Goal: Transaction & Acquisition: Purchase product/service

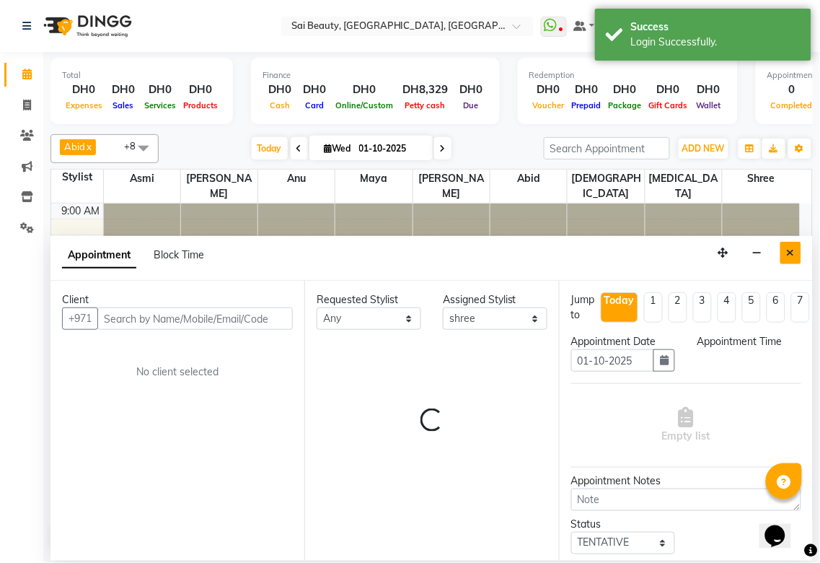
click at [790, 253] on icon "Close" at bounding box center [791, 252] width 8 height 10
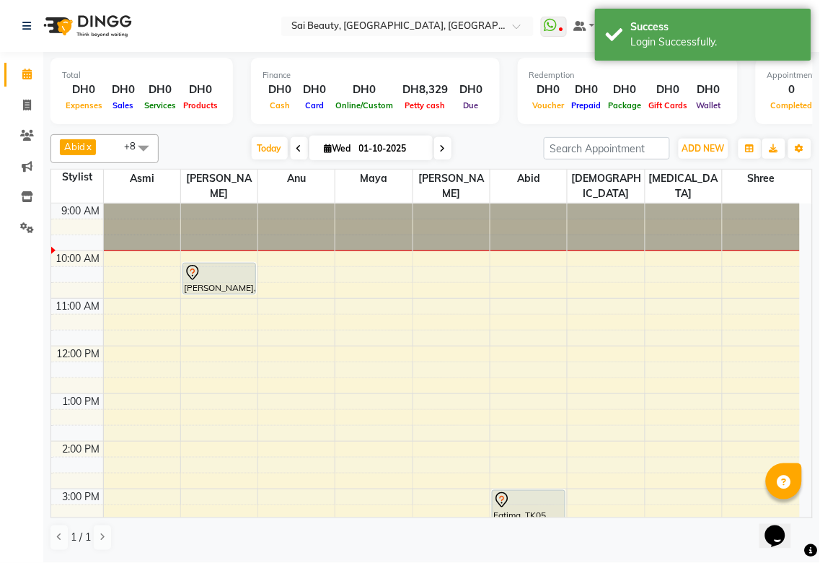
click at [219, 264] on div at bounding box center [219, 272] width 71 height 17
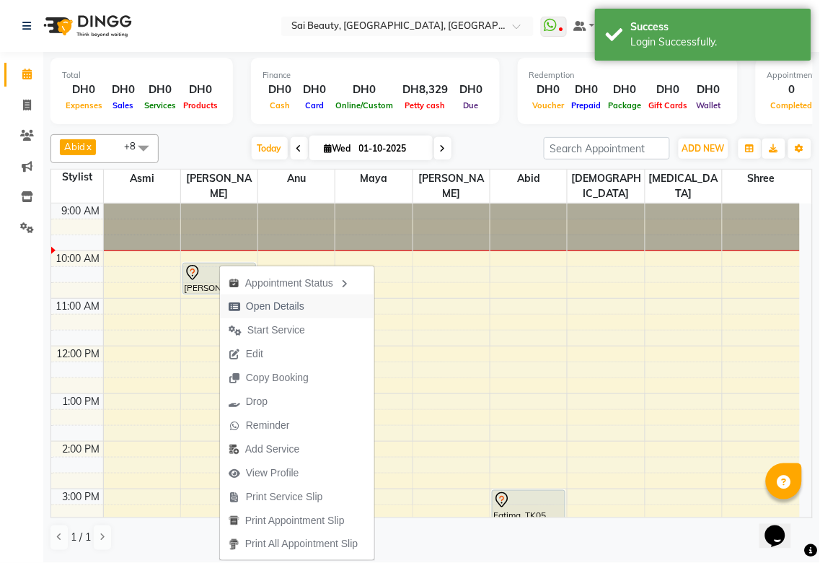
click at [281, 304] on span "Open Details" at bounding box center [275, 306] width 58 height 15
select select "7"
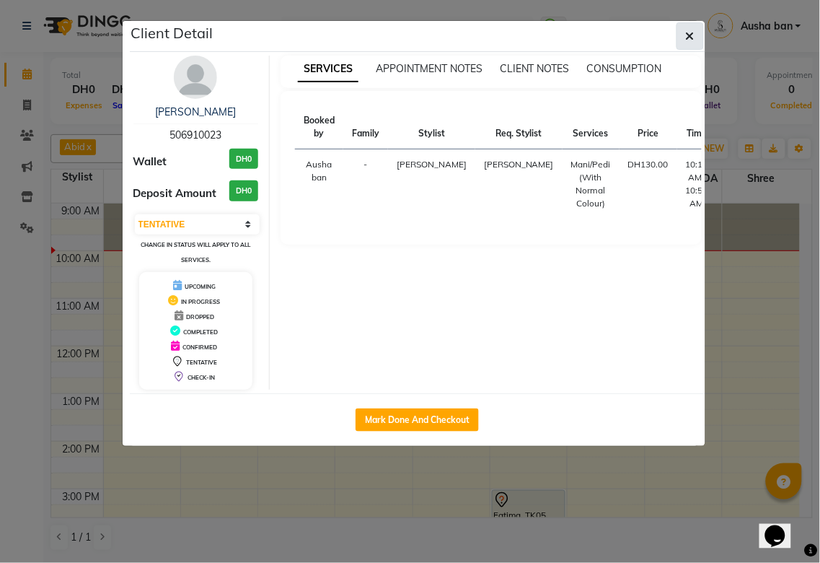
click at [688, 35] on icon "button" at bounding box center [690, 36] width 9 height 12
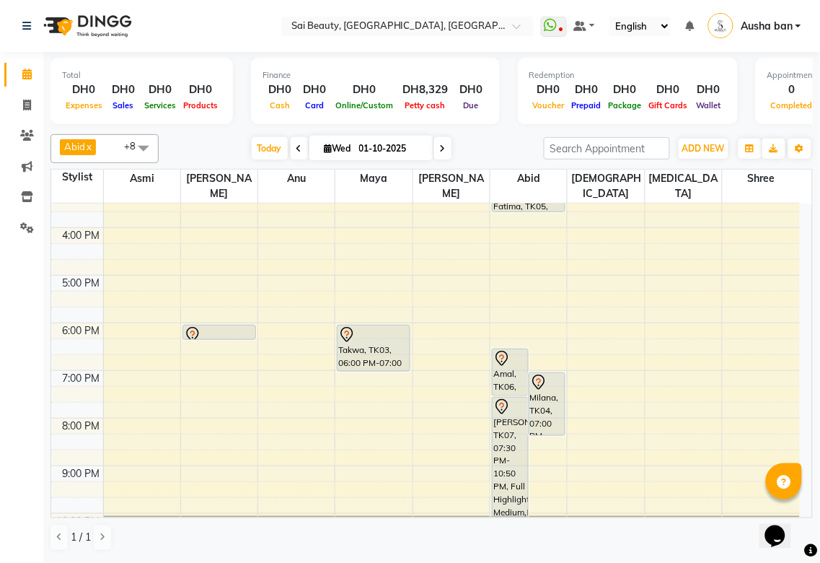
scroll to position [301, 0]
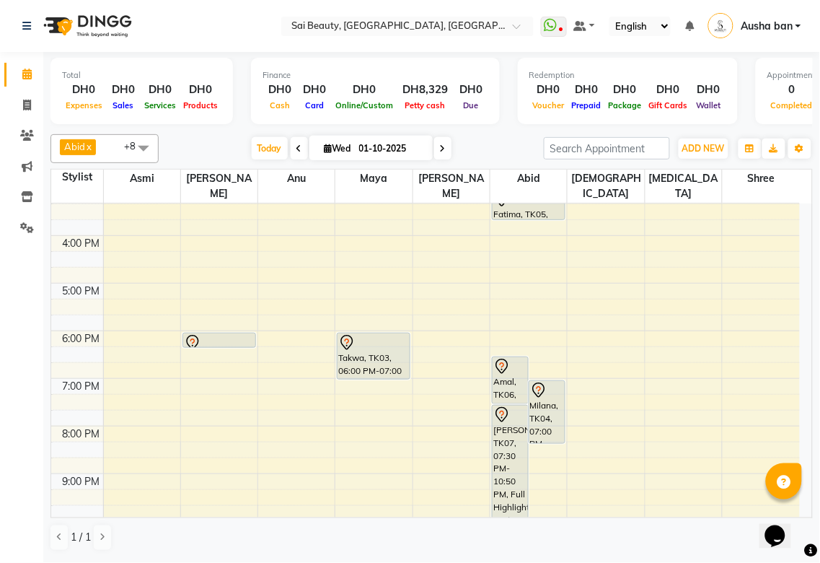
click at [199, 334] on icon at bounding box center [192, 342] width 17 height 17
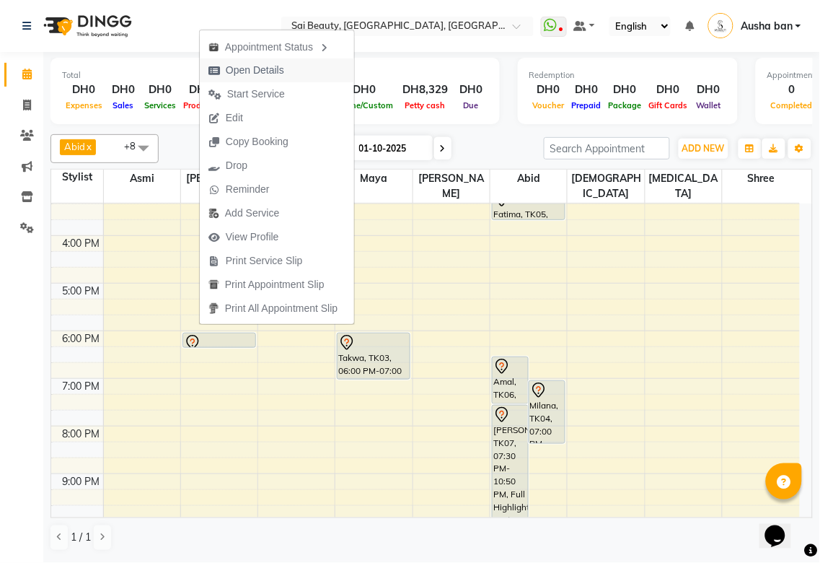
click at [273, 67] on span "Open Details" at bounding box center [255, 70] width 58 height 15
select select "7"
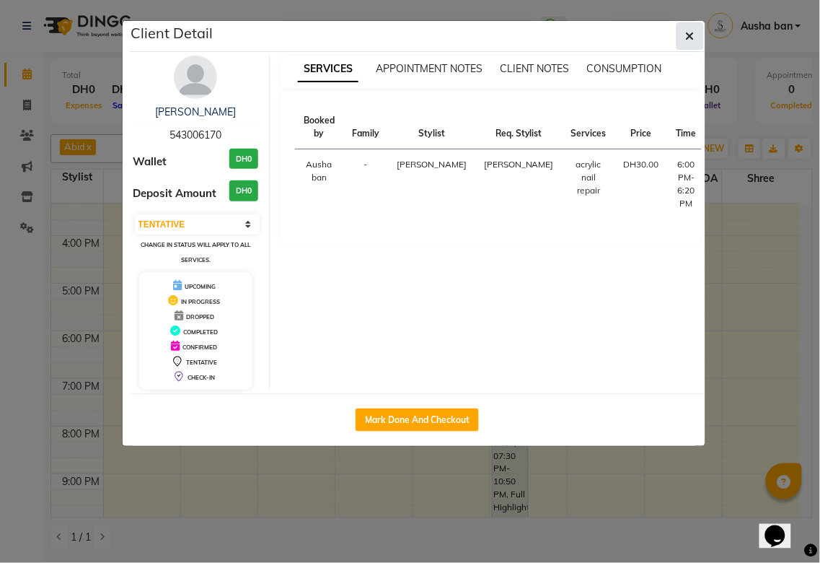
click at [688, 31] on icon "button" at bounding box center [690, 36] width 9 height 12
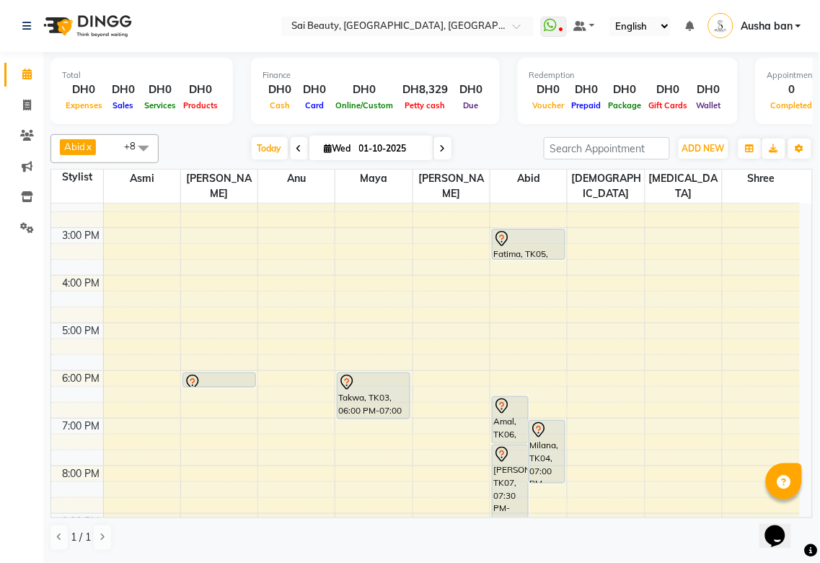
scroll to position [216, 0]
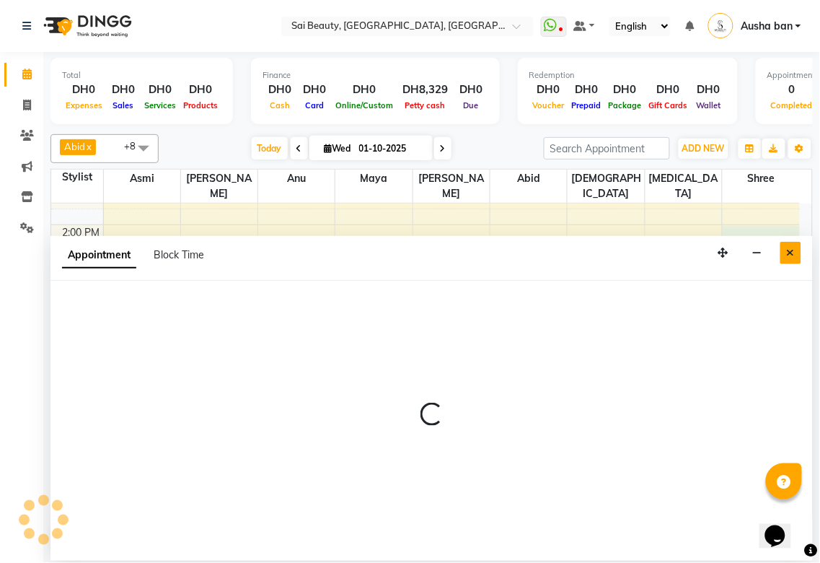
click at [790, 253] on icon "Close" at bounding box center [791, 252] width 8 height 10
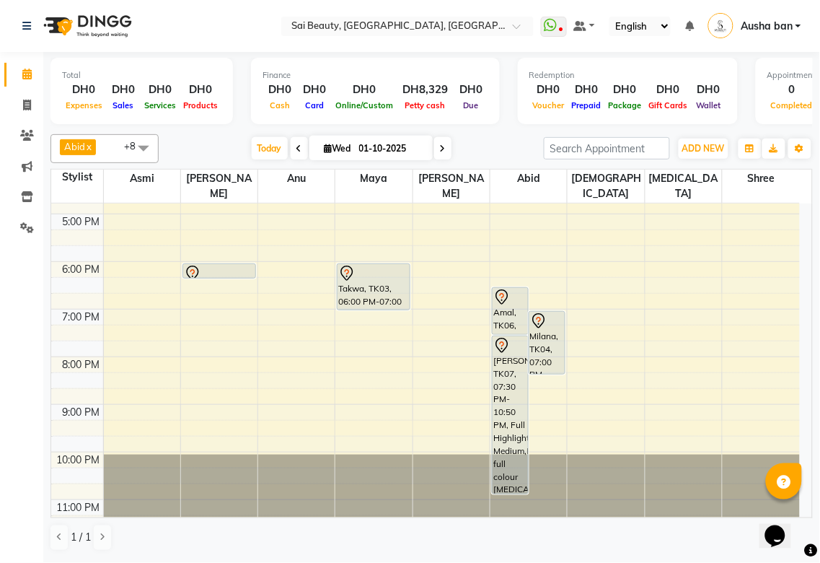
scroll to position [372, 0]
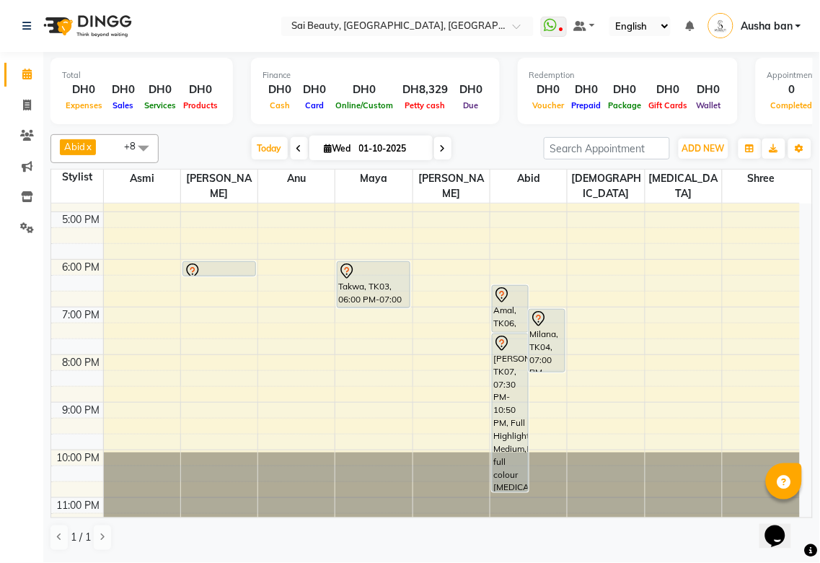
click at [543, 310] on icon at bounding box center [538, 318] width 17 height 17
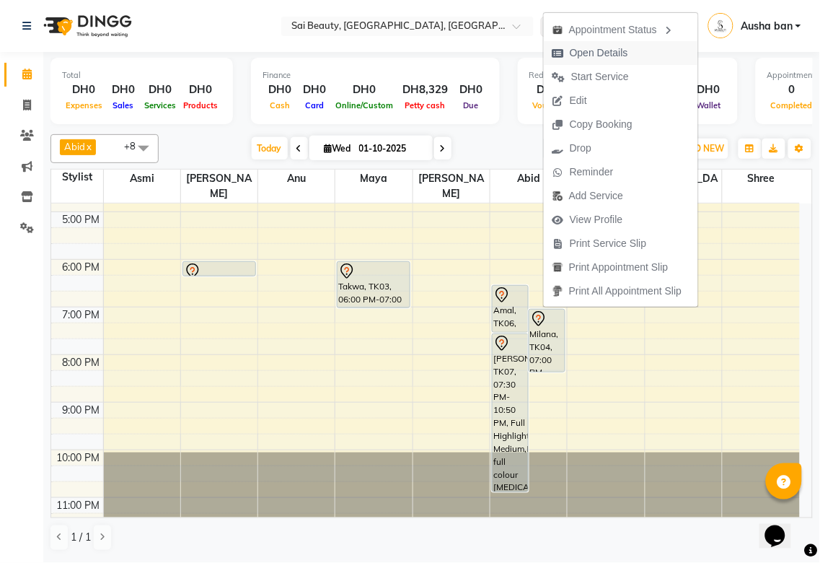
click at [609, 55] on span "Open Details" at bounding box center [599, 52] width 58 height 15
select select "7"
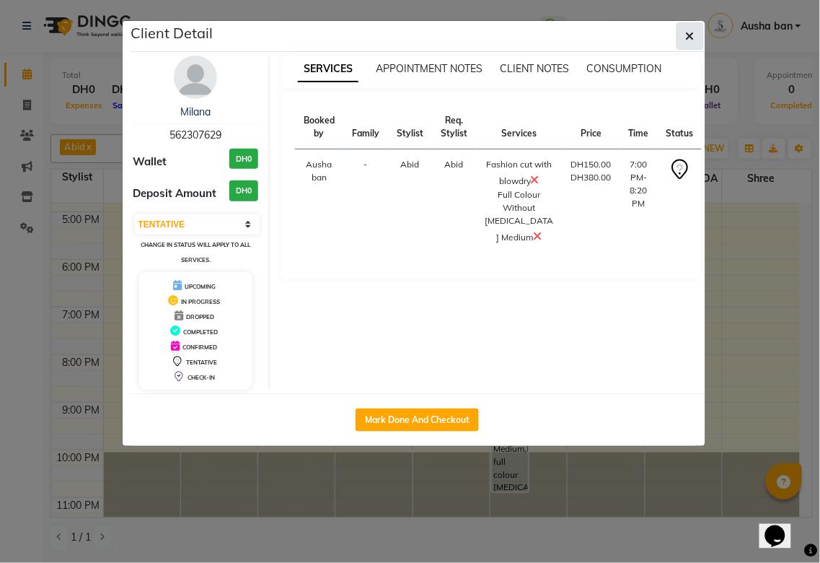
click at [690, 35] on icon "button" at bounding box center [690, 36] width 9 height 12
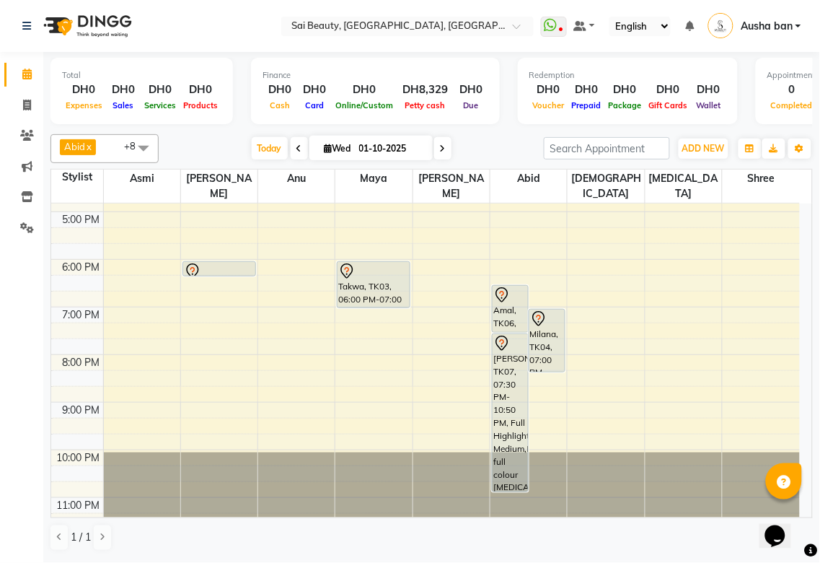
click at [506, 286] on icon at bounding box center [501, 294] width 17 height 17
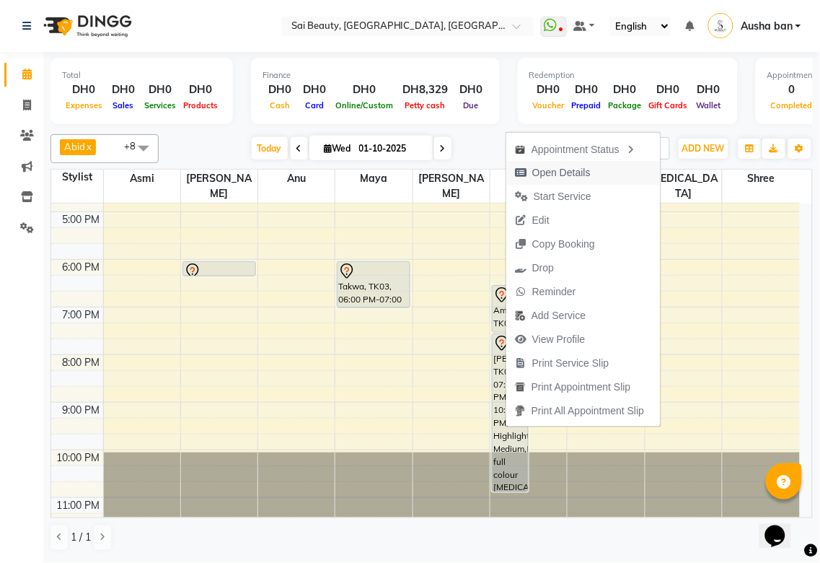
click at [564, 175] on span "Open Details" at bounding box center [561, 172] width 58 height 15
select select "7"
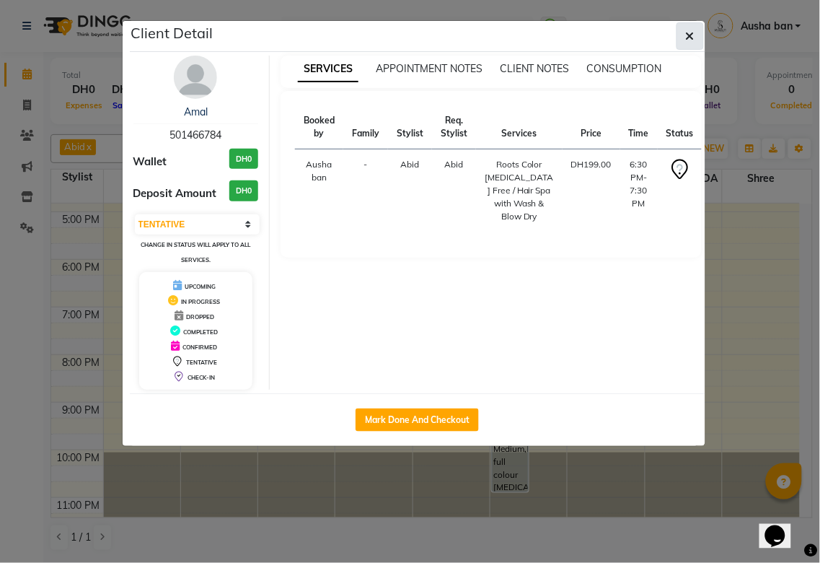
click at [691, 40] on icon "button" at bounding box center [690, 36] width 9 height 12
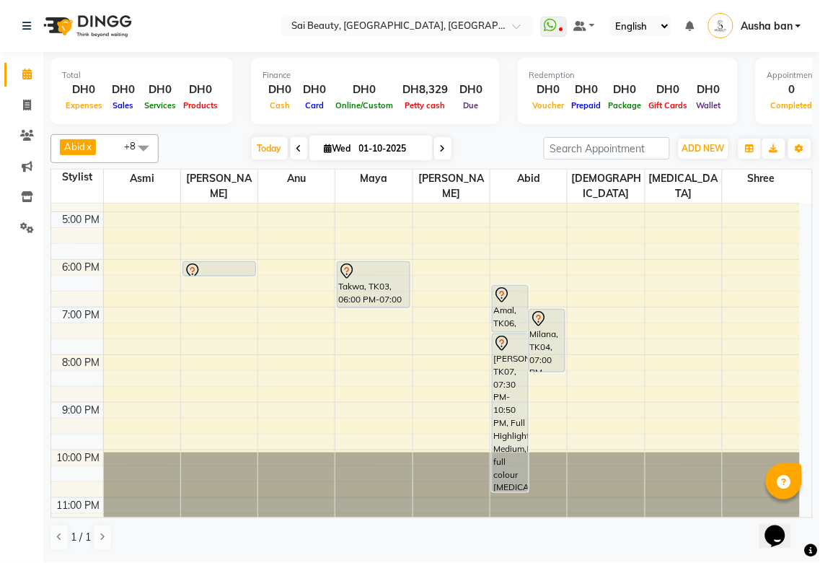
click at [506, 335] on icon at bounding box center [501, 343] width 17 height 17
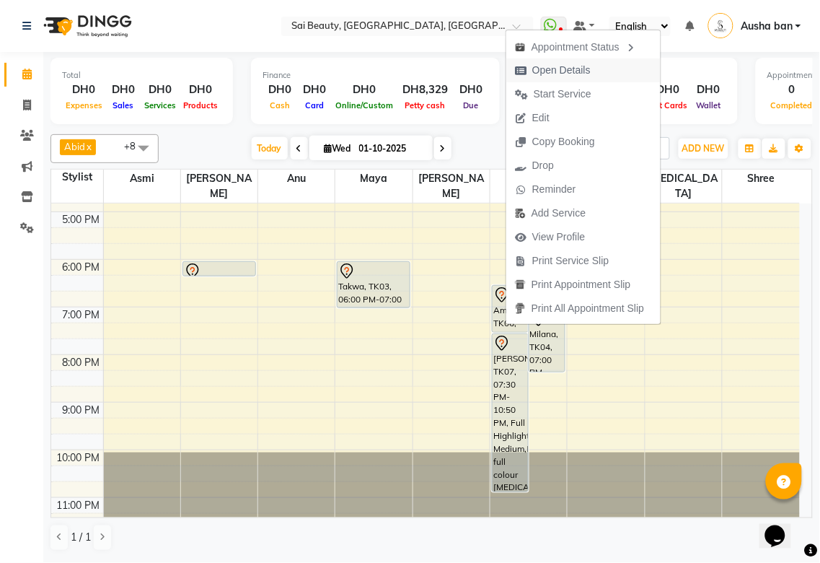
click at [559, 70] on span "Open Details" at bounding box center [561, 70] width 58 height 15
select select "7"
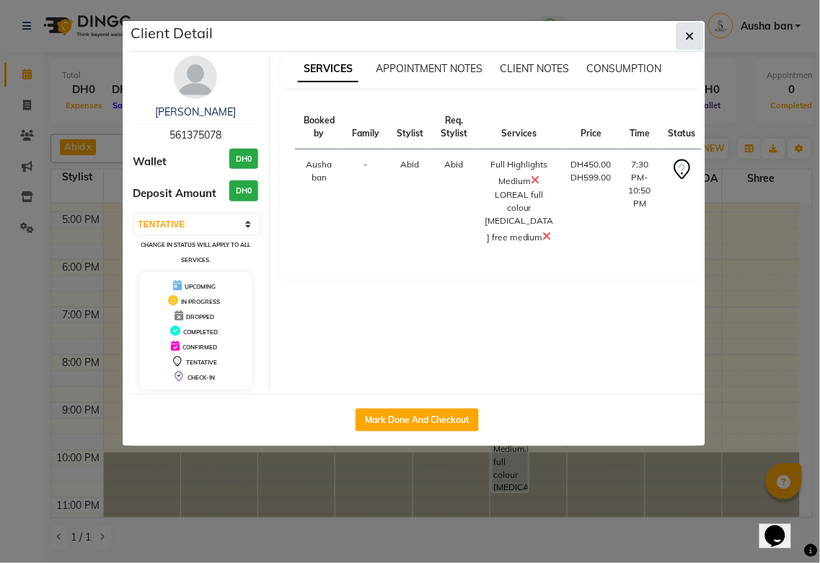
click at [690, 35] on icon "button" at bounding box center [690, 36] width 9 height 12
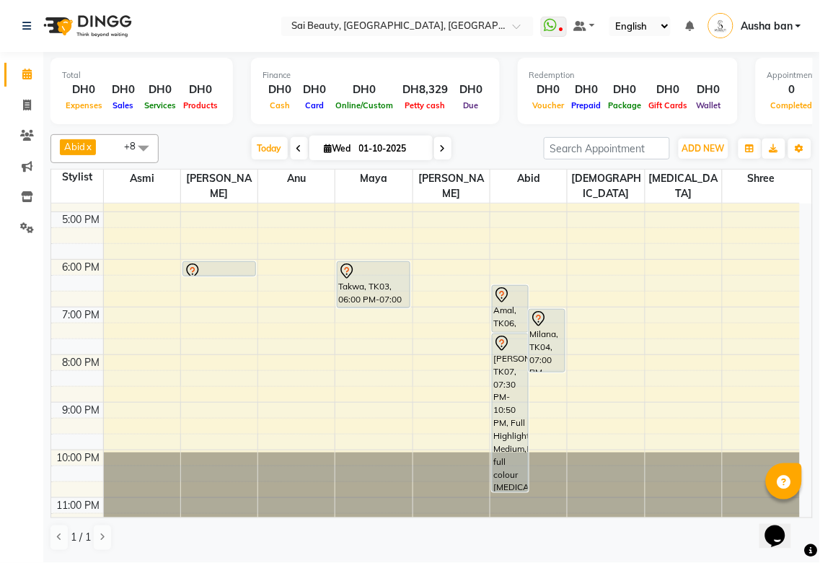
scroll to position [163, 0]
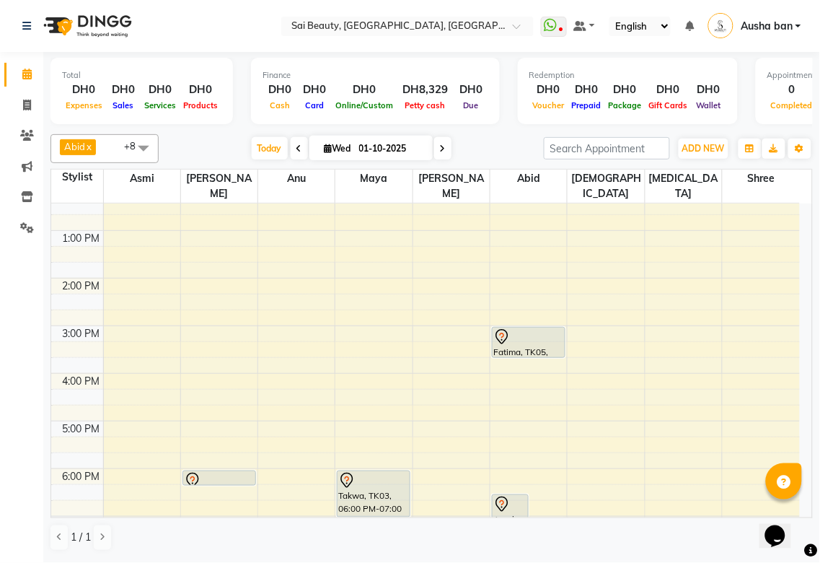
click at [505, 328] on icon at bounding box center [501, 336] width 17 height 17
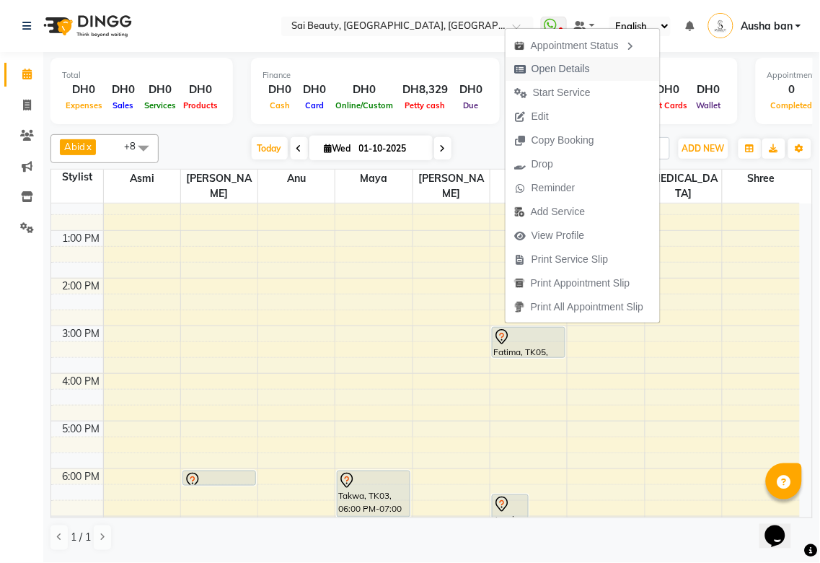
click at [563, 69] on span "Open Details" at bounding box center [561, 68] width 58 height 15
select select "7"
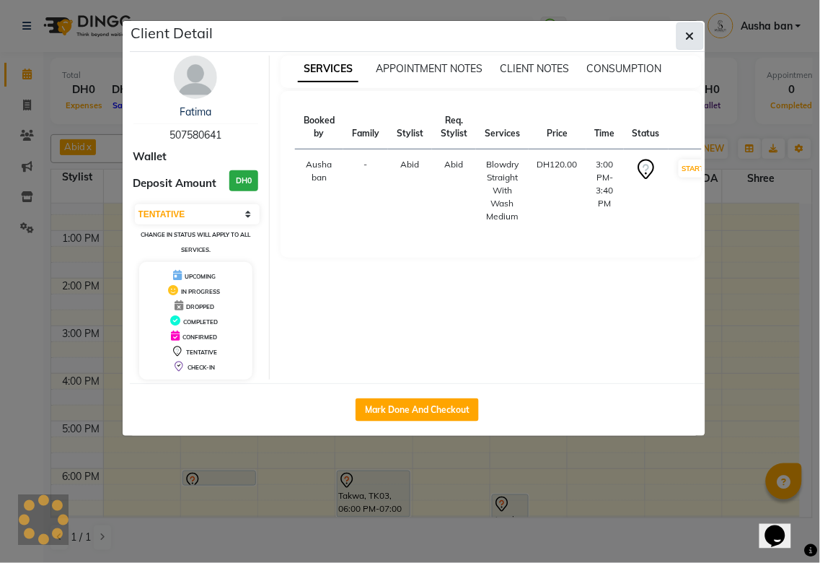
click at [690, 37] on icon "button" at bounding box center [690, 36] width 9 height 12
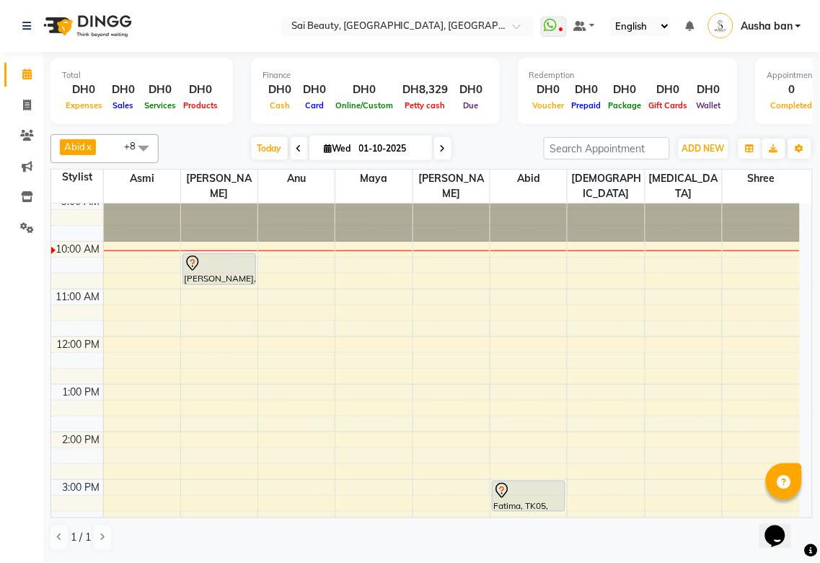
scroll to position [0, 0]
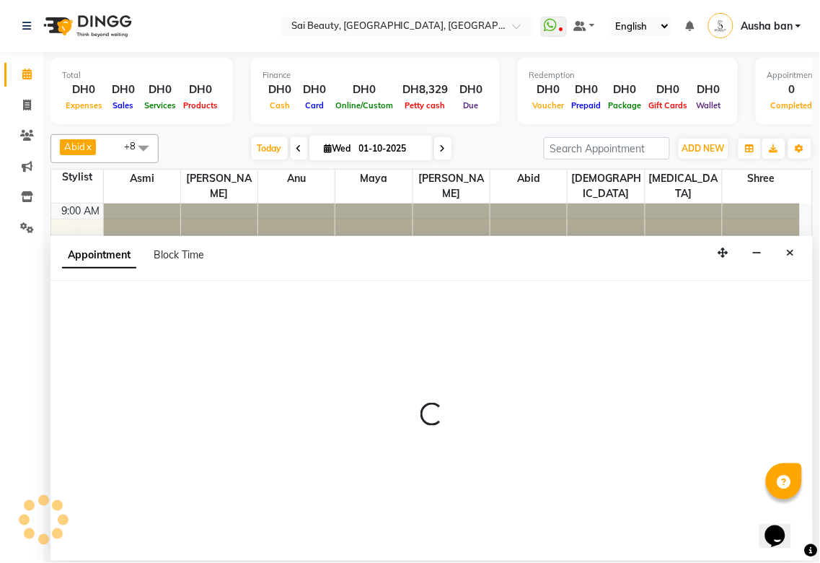
click at [806, 251] on div "Appointment Block Time" at bounding box center [431, 258] width 762 height 45
select select "66715"
select select "615"
select select "tentative"
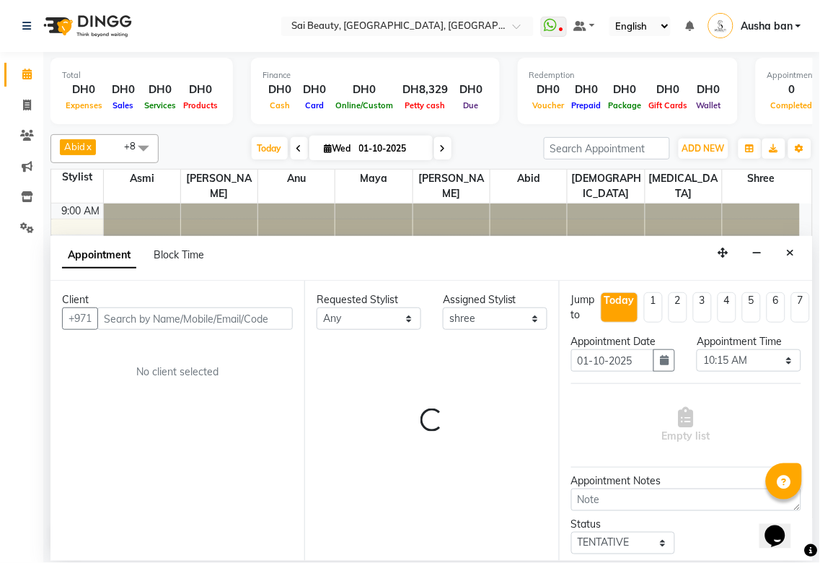
click at [802, 249] on div "Appointment Block Time" at bounding box center [431, 258] width 762 height 45
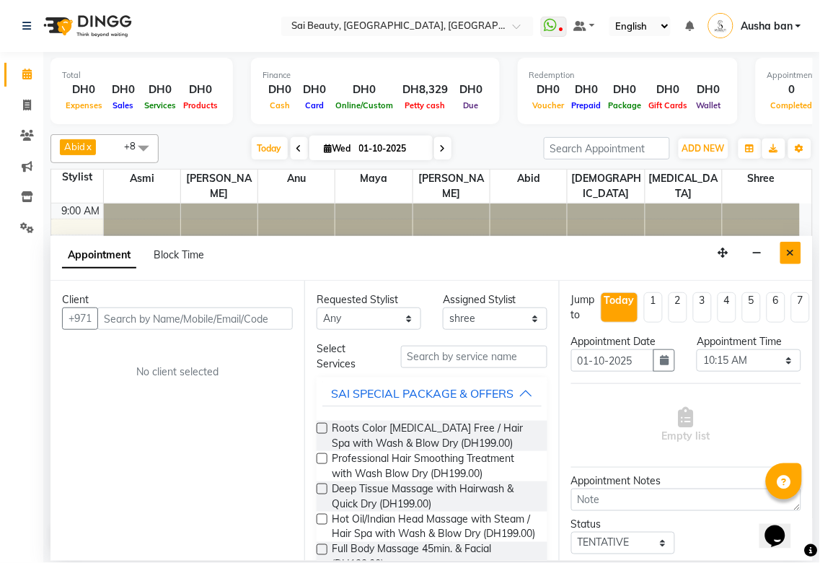
click at [798, 242] on button "Close" at bounding box center [790, 253] width 21 height 22
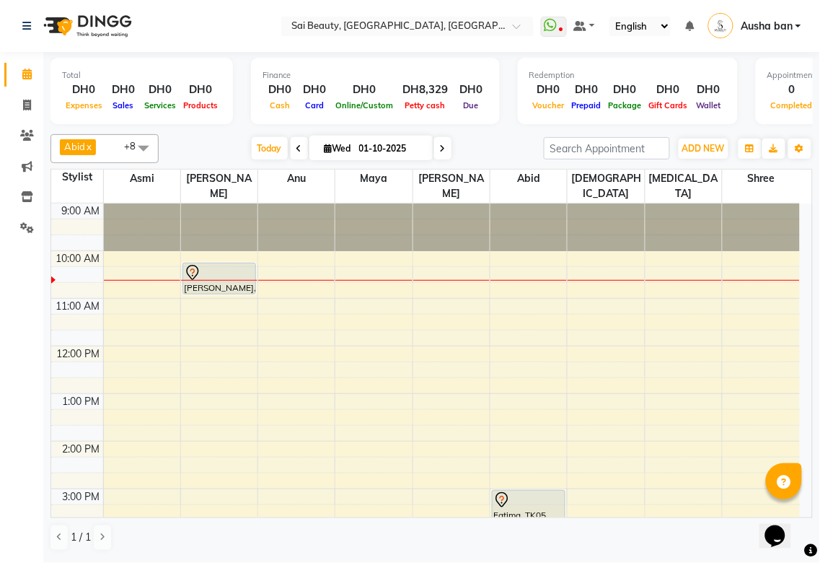
click at [48, 9] on img at bounding box center [86, 26] width 99 height 40
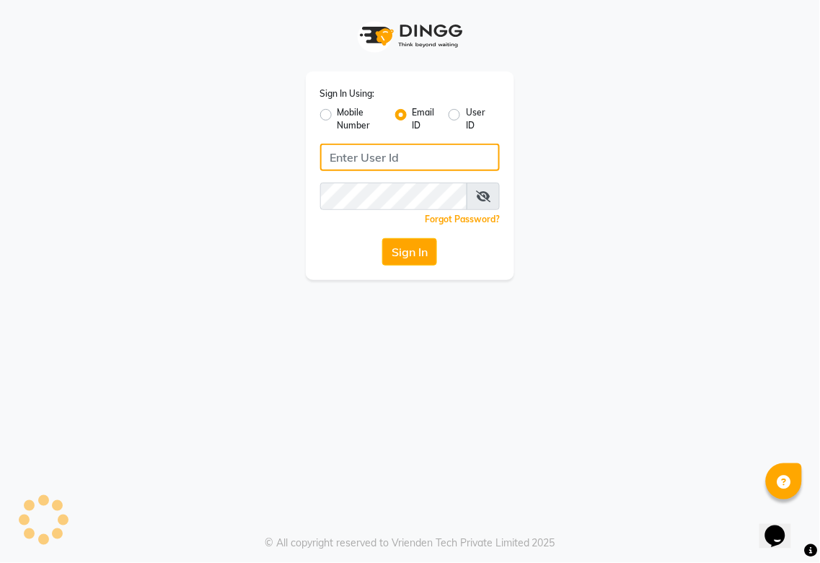
type input "[EMAIL_ADDRESS][DOMAIN_NAME]"
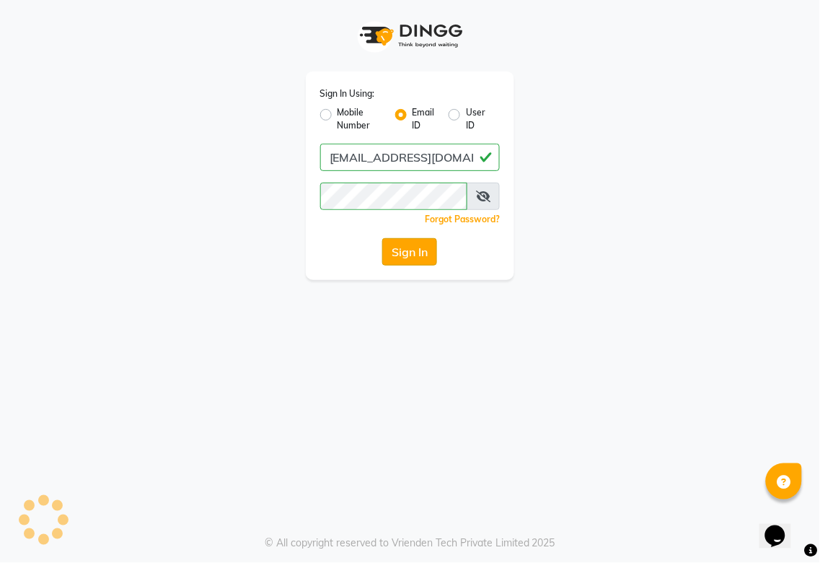
click at [408, 251] on button "Sign In" at bounding box center [409, 251] width 55 height 27
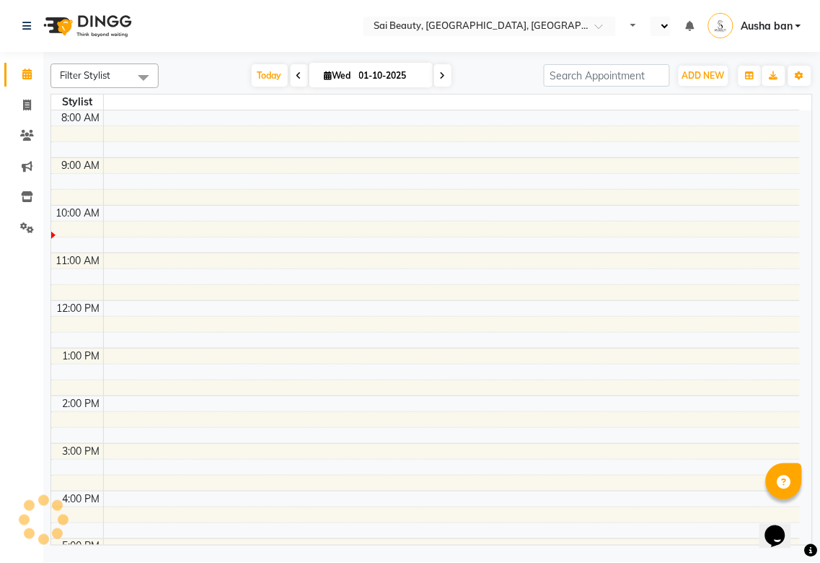
select select "en"
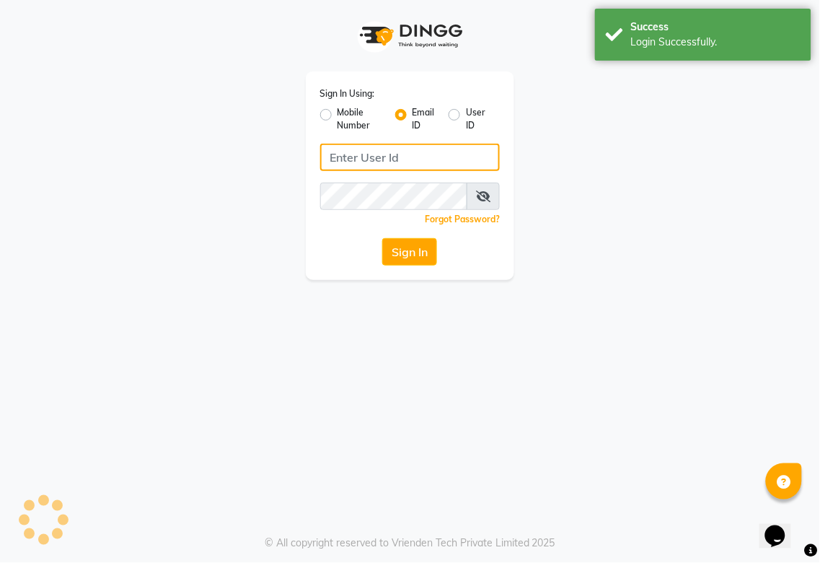
type input "[EMAIL_ADDRESS][DOMAIN_NAME]"
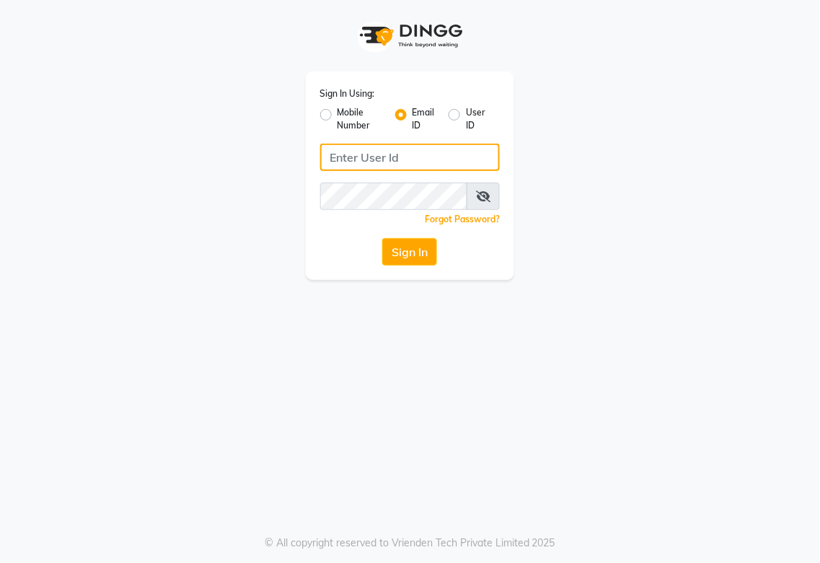
type input "[EMAIL_ADDRESS][DOMAIN_NAME]"
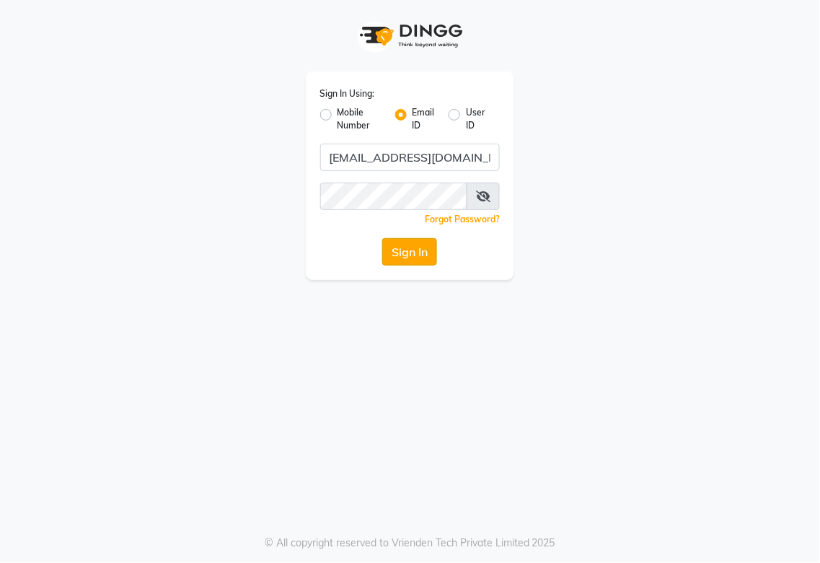
click at [408, 255] on button "Sign In" at bounding box center [409, 251] width 55 height 27
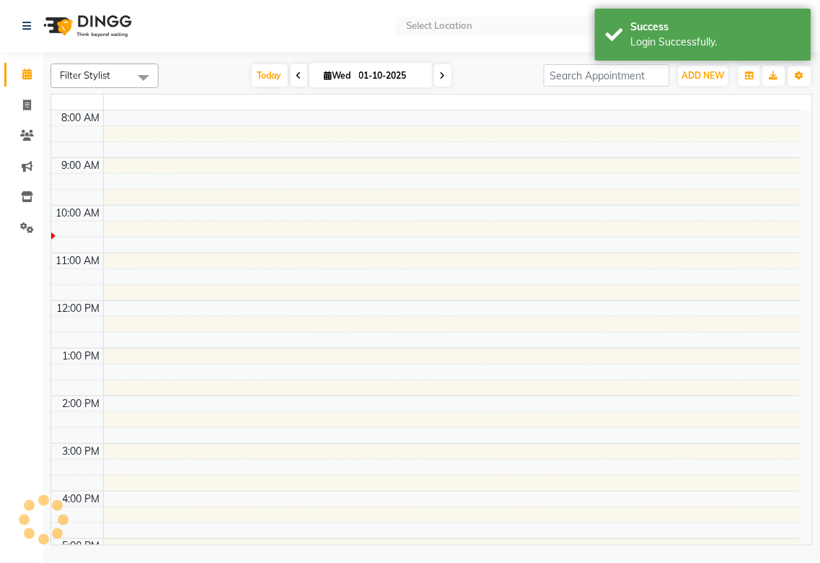
select select "en"
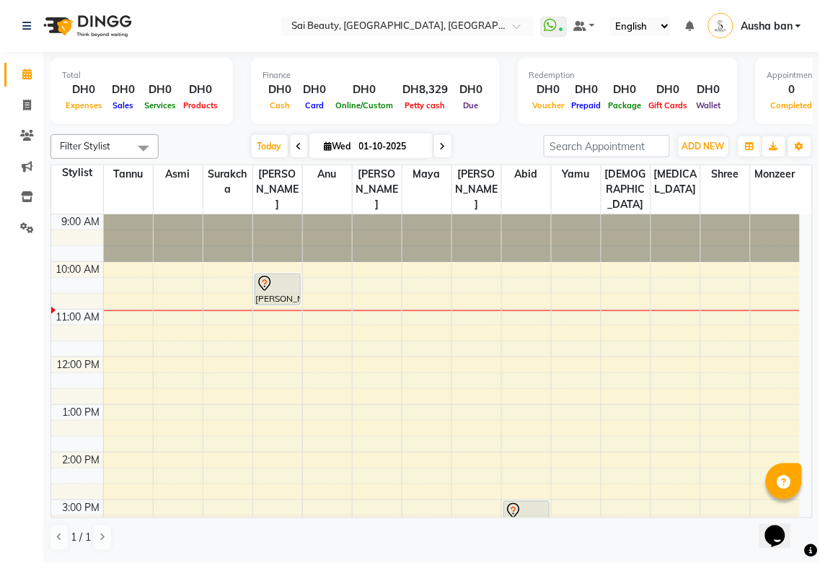
click at [296, 146] on icon at bounding box center [299, 146] width 6 height 9
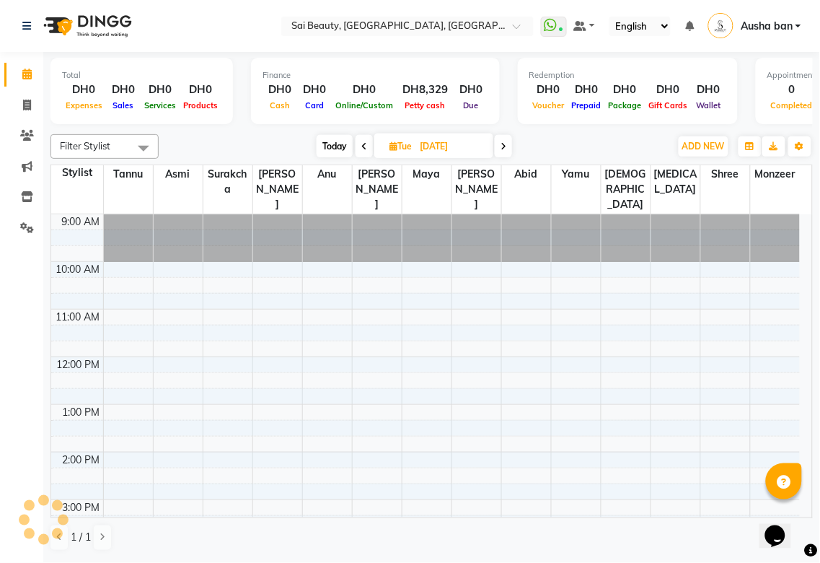
scroll to position [97, 0]
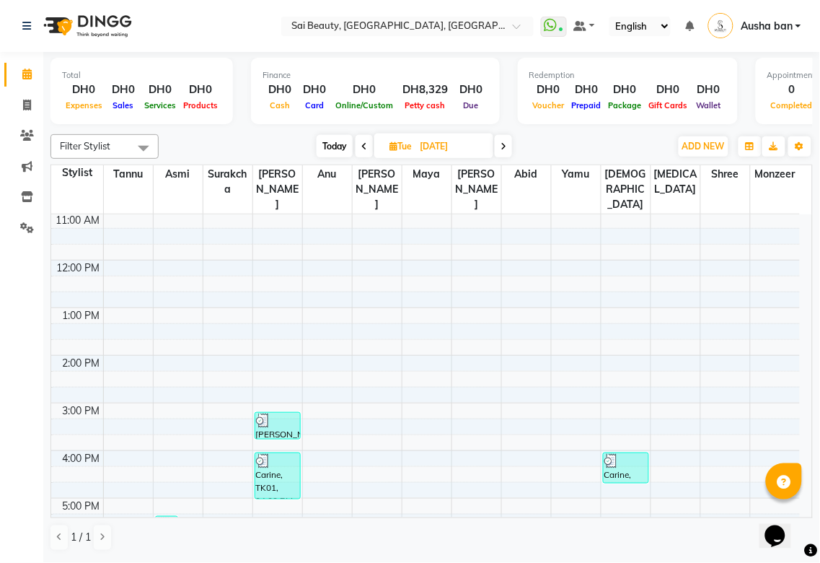
click at [338, 148] on span "Today" at bounding box center [335, 146] width 36 height 22
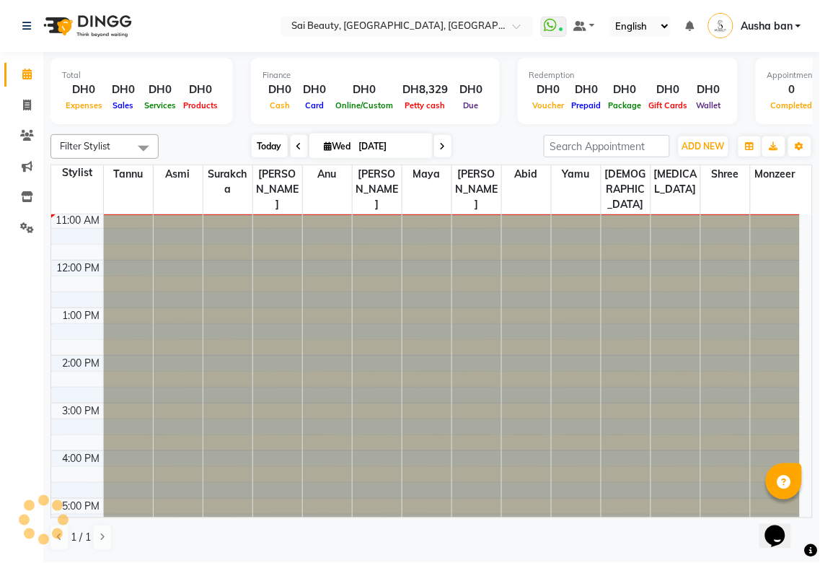
type input "01-10-2025"
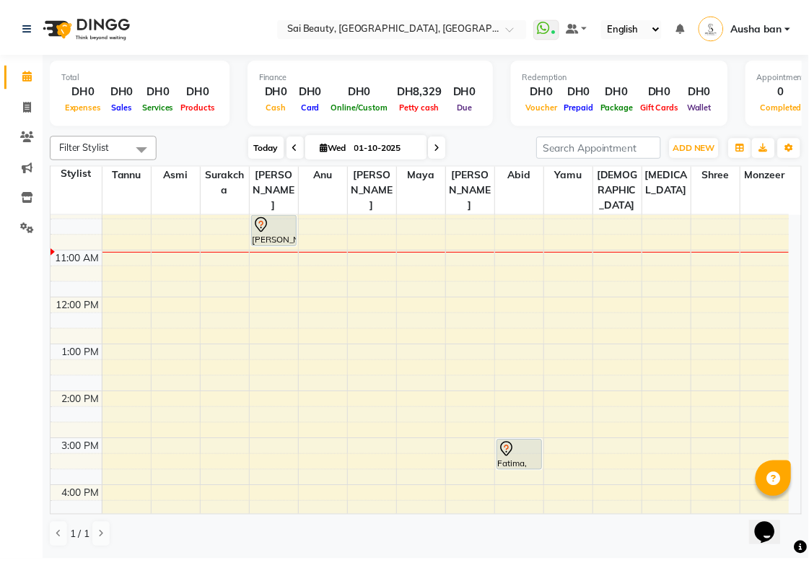
scroll to position [0, 0]
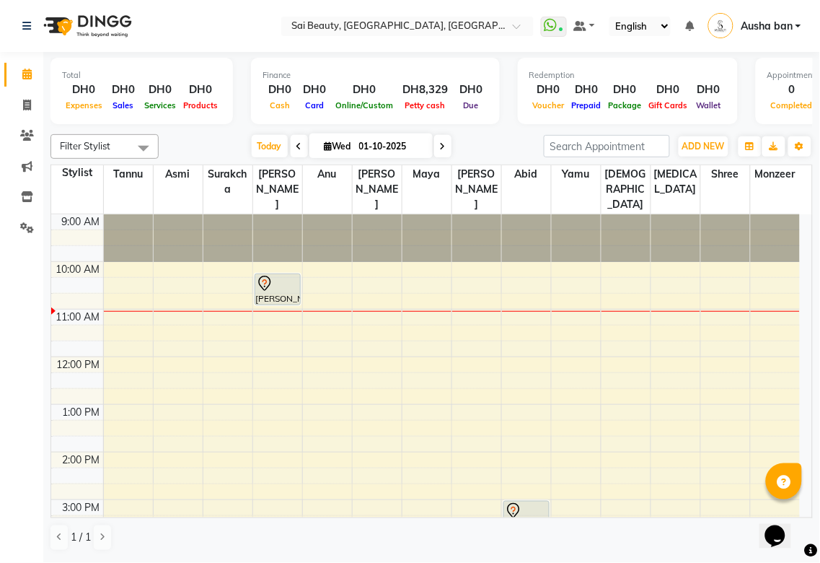
click at [276, 275] on div at bounding box center [277, 283] width 43 height 17
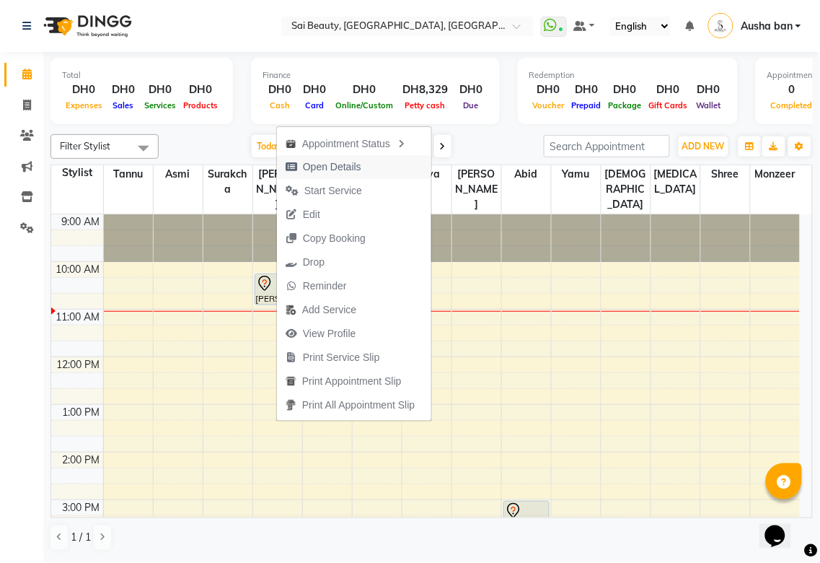
click at [354, 164] on span "Open Details" at bounding box center [332, 166] width 58 height 15
select select "7"
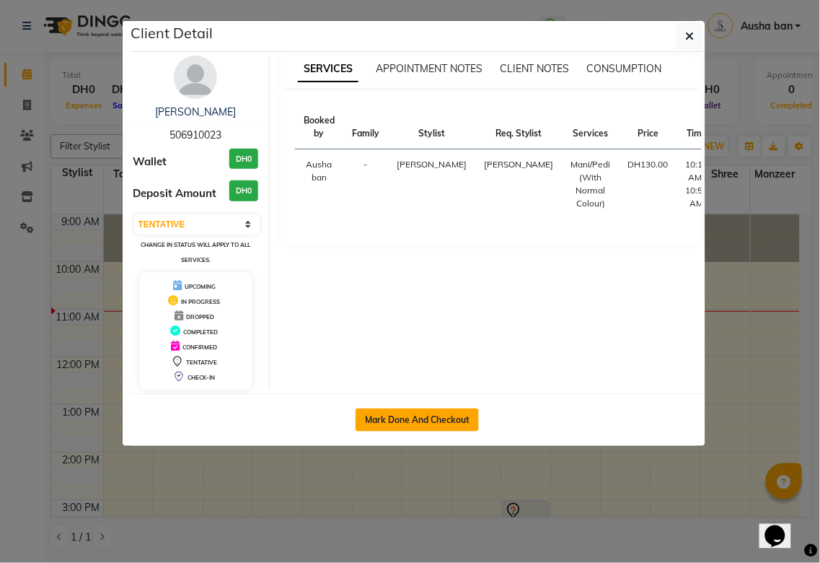
click at [440, 423] on button "Mark Done And Checkout" at bounding box center [417, 419] width 123 height 23
select select "service"
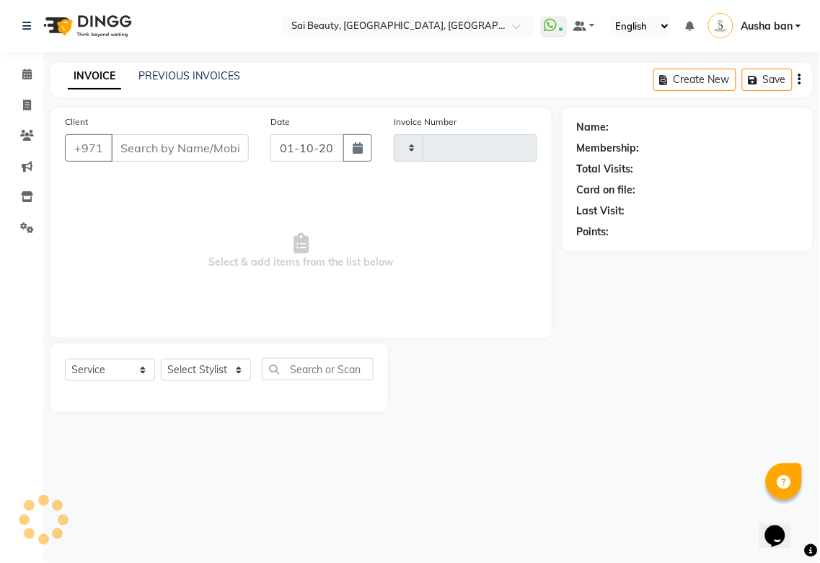
type input "3918"
select select "5352"
type input "506910023"
select select "43674"
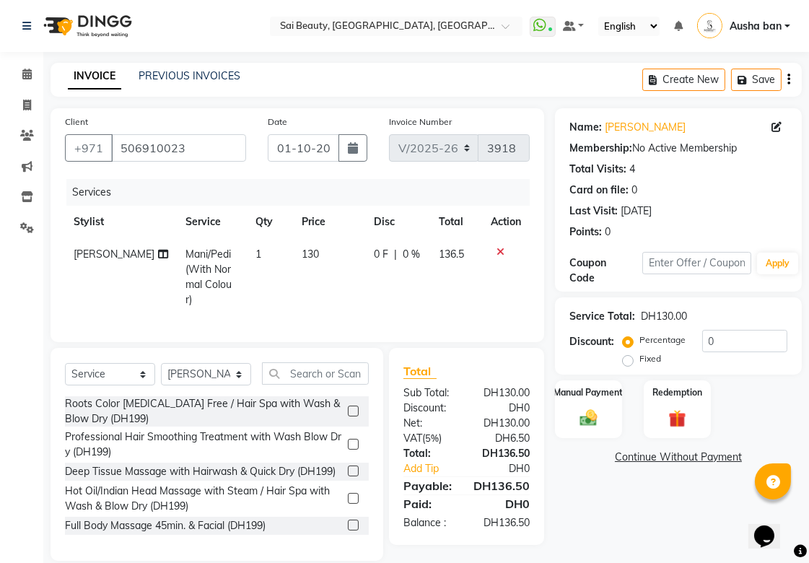
click at [158, 254] on icon at bounding box center [163, 254] width 10 height 10
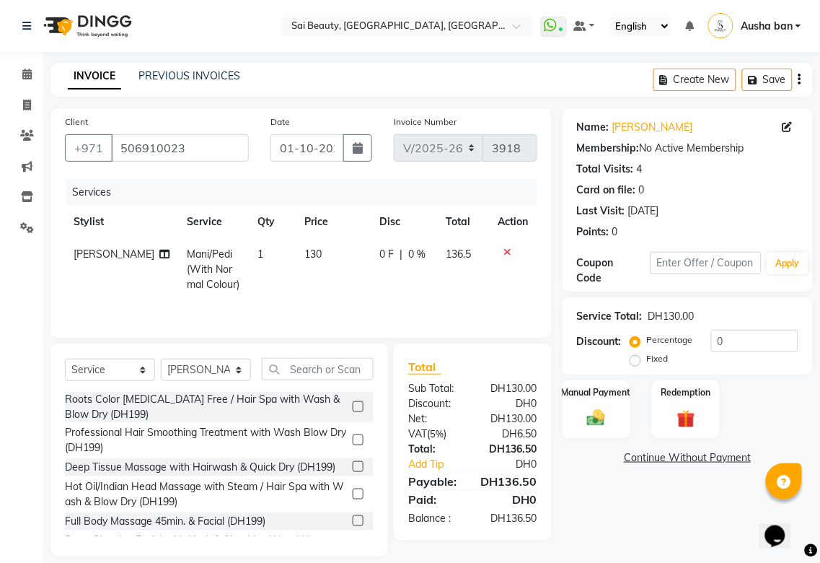
select select "43674"
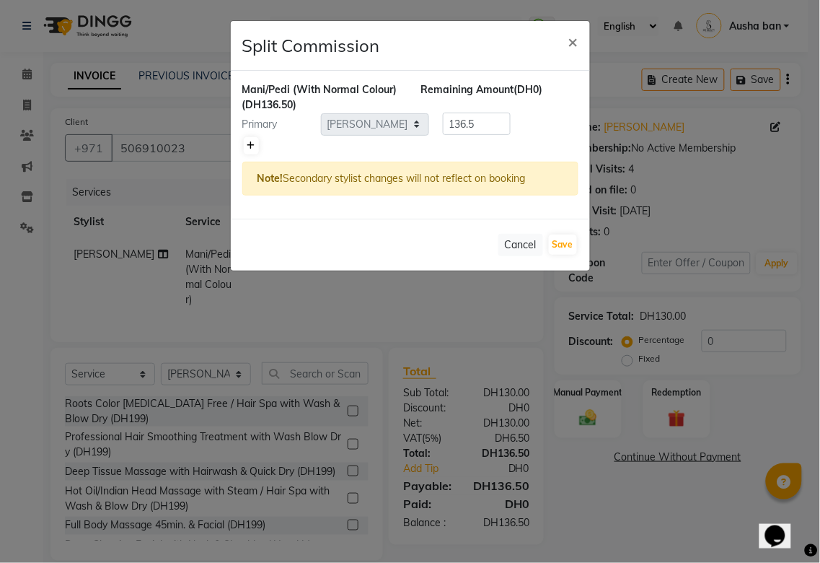
click at [250, 145] on icon at bounding box center [251, 145] width 8 height 9
type input "68.25"
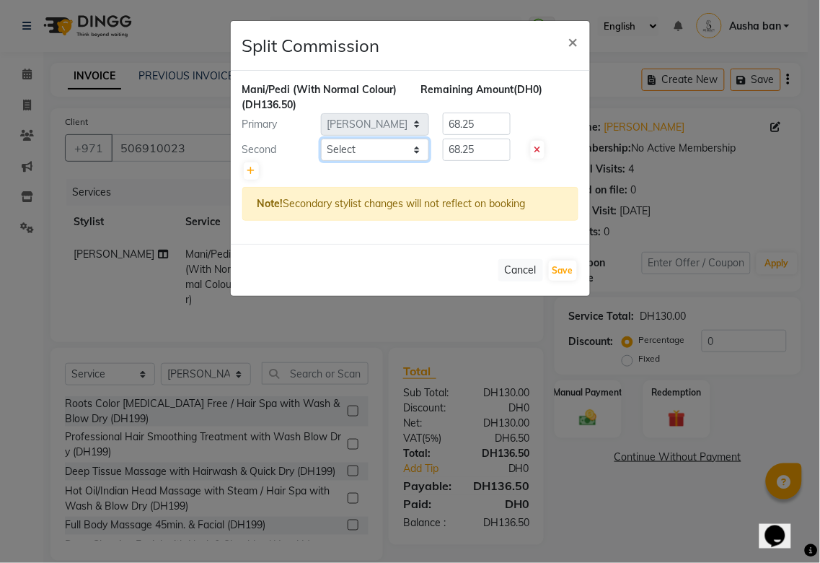
click at [410, 149] on select "Select Abid Alora Anu Asmi Ausha ban Diksha Gita Komal maya Monzeer Reception s…" at bounding box center [375, 149] width 108 height 22
select select "63384"
click at [321, 138] on select "Select Abid Alora Anu Asmi Ausha ban Diksha Gita Komal maya Monzeer Reception s…" at bounding box center [375, 149] width 108 height 22
click at [503, 148] on input "68.25" at bounding box center [477, 149] width 68 height 22
type input "6"
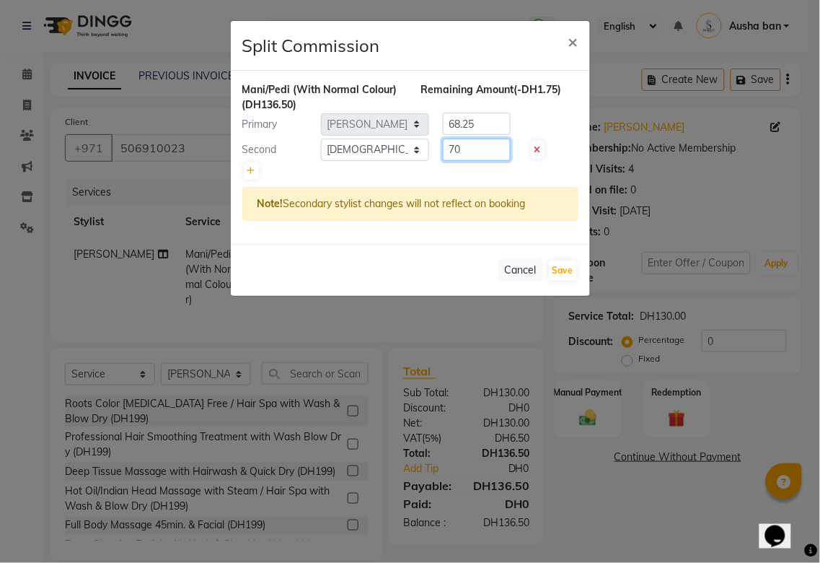
click at [499, 146] on input "70" at bounding box center [477, 149] width 68 height 22
type input "70"
click at [489, 120] on input "68.25" at bounding box center [477, 124] width 68 height 22
type input "6"
type input "66.5"
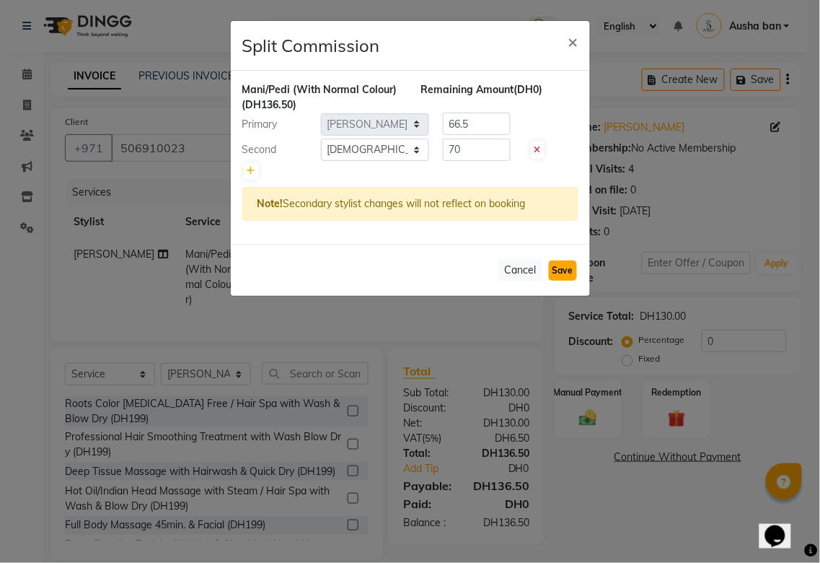
click at [559, 268] on button "Save" at bounding box center [563, 270] width 28 height 20
select select "Select"
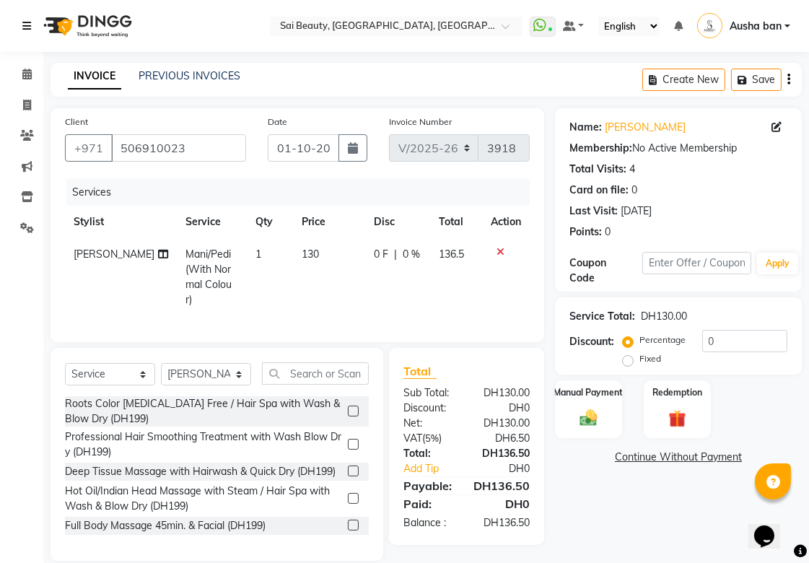
click at [26, 26] on icon at bounding box center [26, 26] width 9 height 10
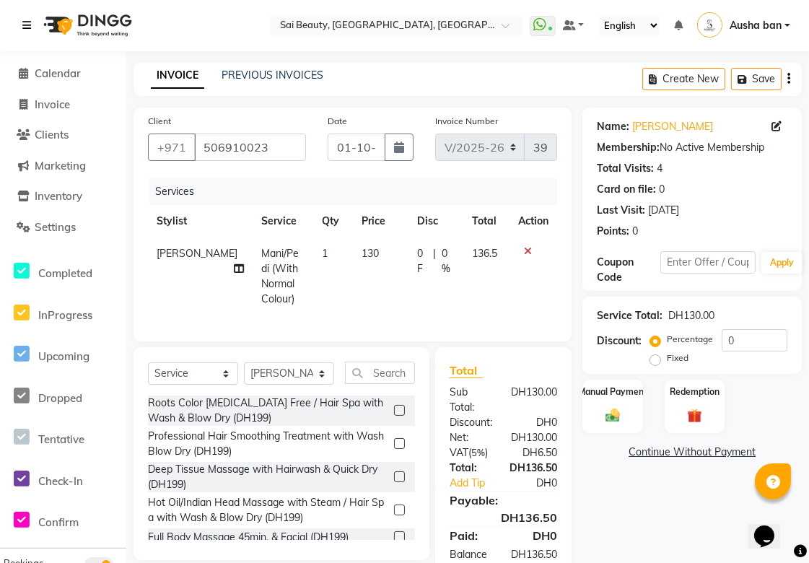
scroll to position [63, 0]
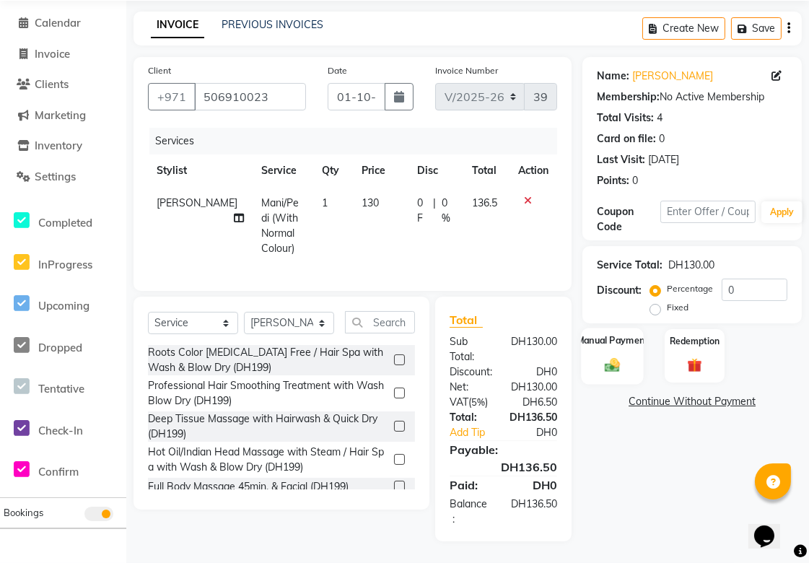
click at [616, 356] on img at bounding box center [612, 364] width 25 height 17
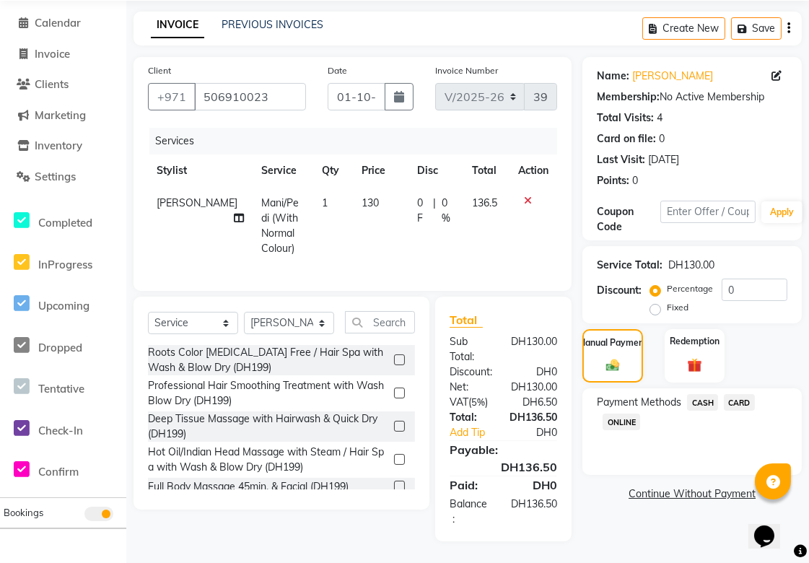
click at [738, 394] on span "CARD" at bounding box center [738, 402] width 31 height 17
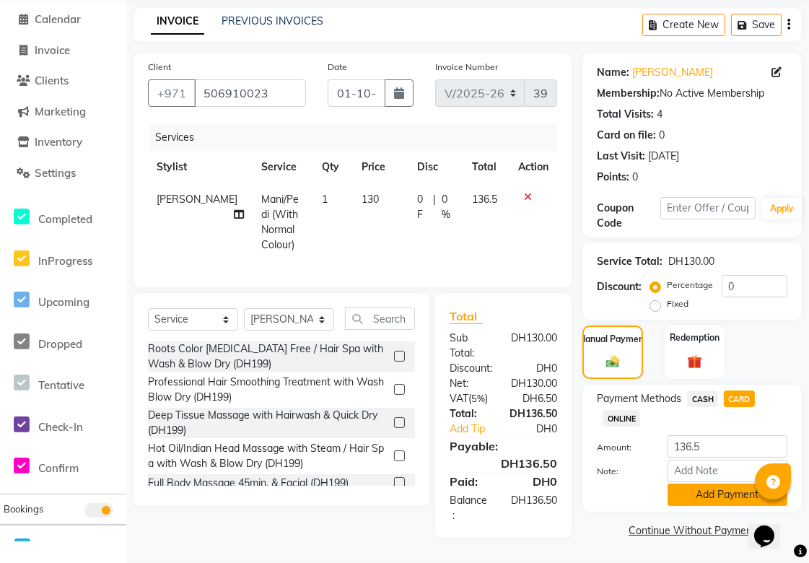
click at [728, 493] on button "Add Payment" at bounding box center [727, 494] width 120 height 22
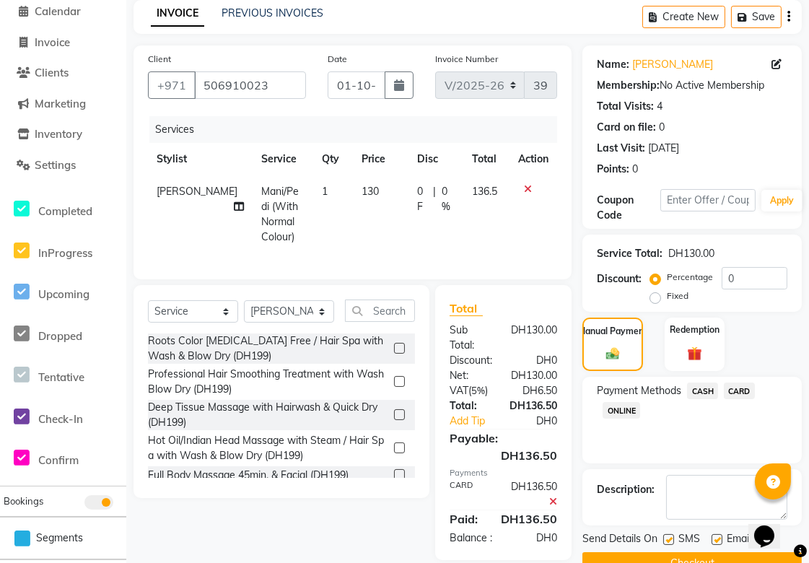
scroll to position [109, 0]
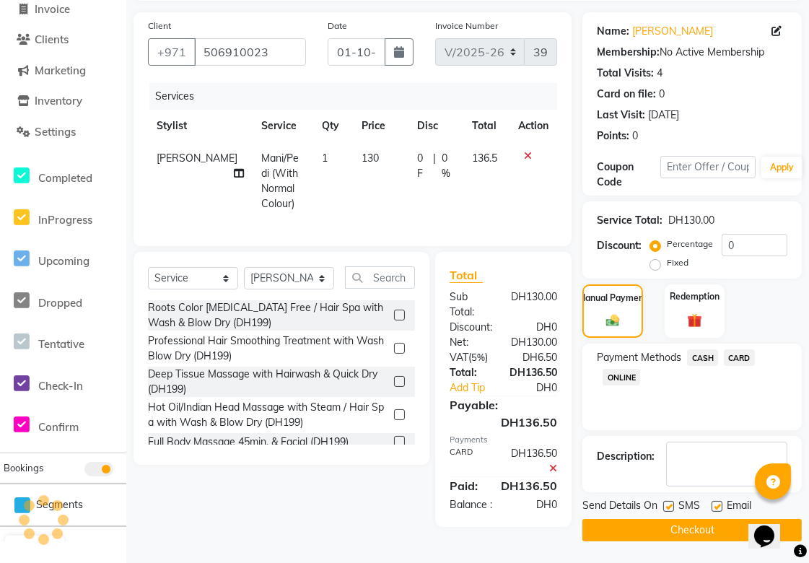
click at [711, 522] on button "Checkout" at bounding box center [691, 530] width 219 height 22
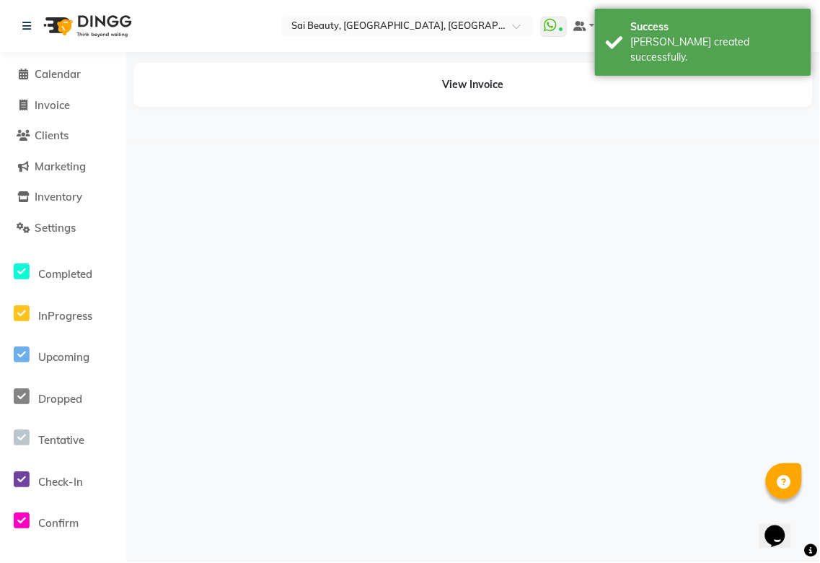
select select "43674"
select select "63384"
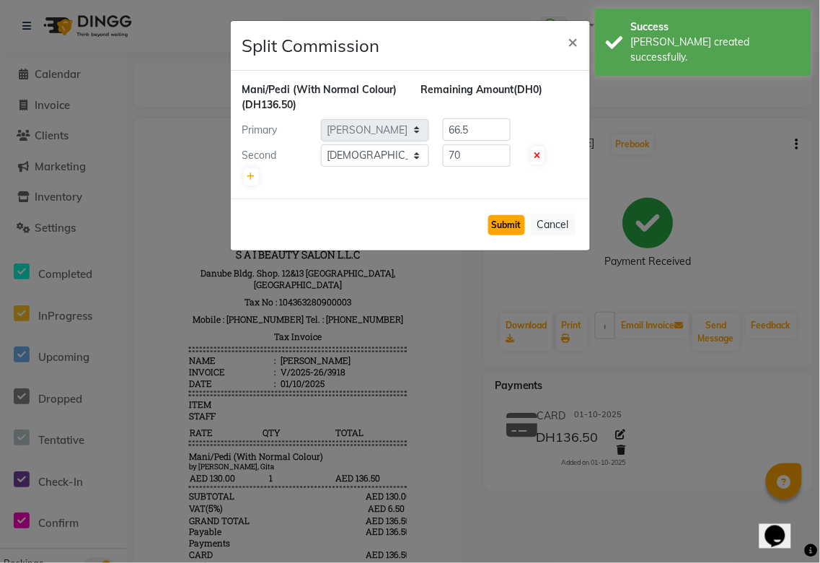
click at [510, 229] on button "Submit" at bounding box center [506, 225] width 37 height 20
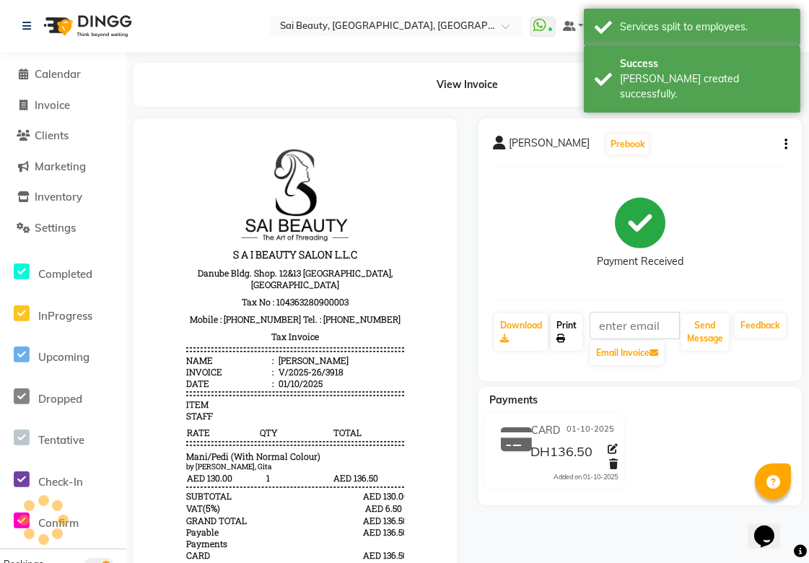
click at [560, 338] on icon at bounding box center [560, 338] width 9 height 9
click at [66, 79] on span "Calendar" at bounding box center [58, 74] width 46 height 14
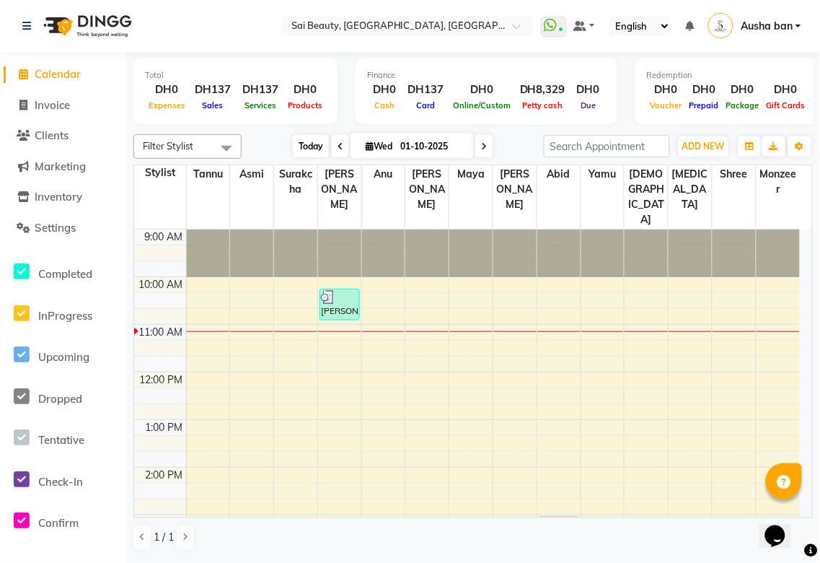
click at [297, 145] on span "Today" at bounding box center [311, 146] width 36 height 22
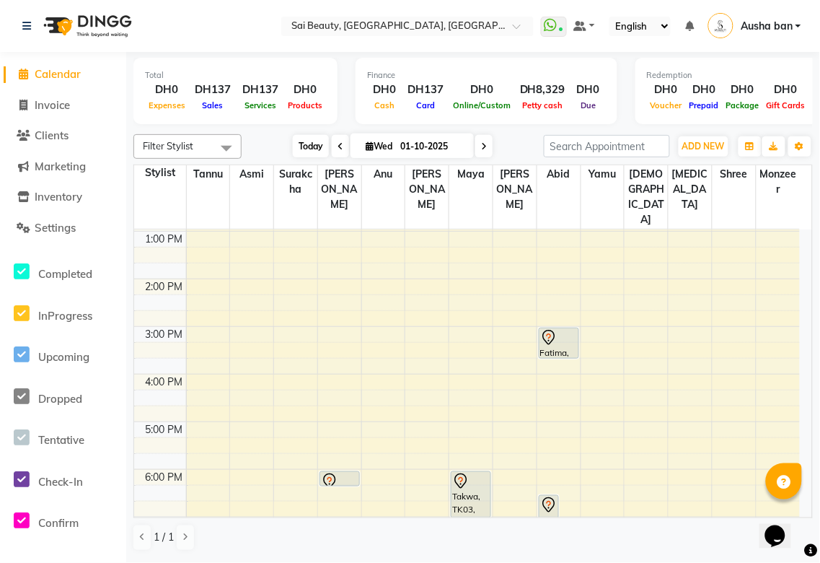
scroll to position [190, 0]
click at [552, 327] on div "Fatima, TK05, 03:00 PM-03:40 PM, Blowdry Straight With Wash Medium" at bounding box center [559, 342] width 39 height 30
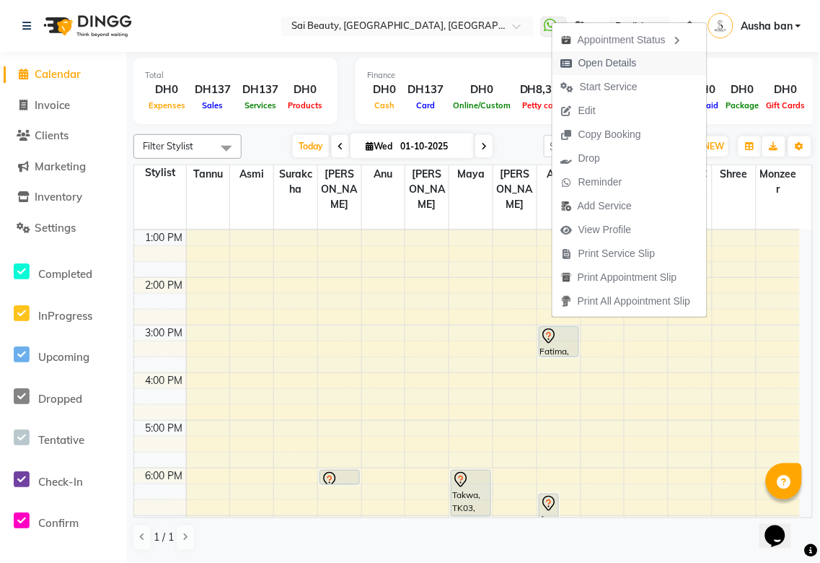
click at [616, 58] on span "Open Details" at bounding box center [607, 63] width 58 height 15
select select "7"
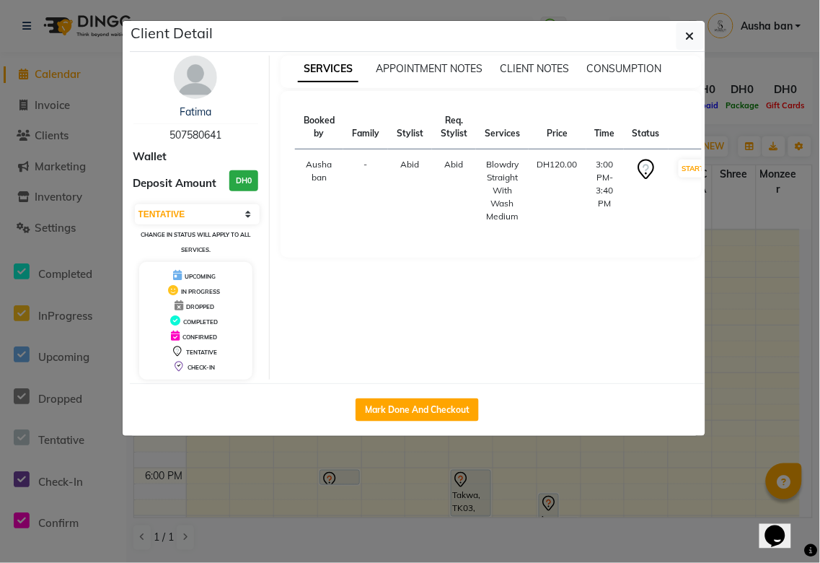
click at [770, 72] on ngb-modal-window "Client Detail Fatima 507580641 Wallet Deposit Amount DH0 Select IN SERVICE CONF…" at bounding box center [410, 281] width 820 height 563
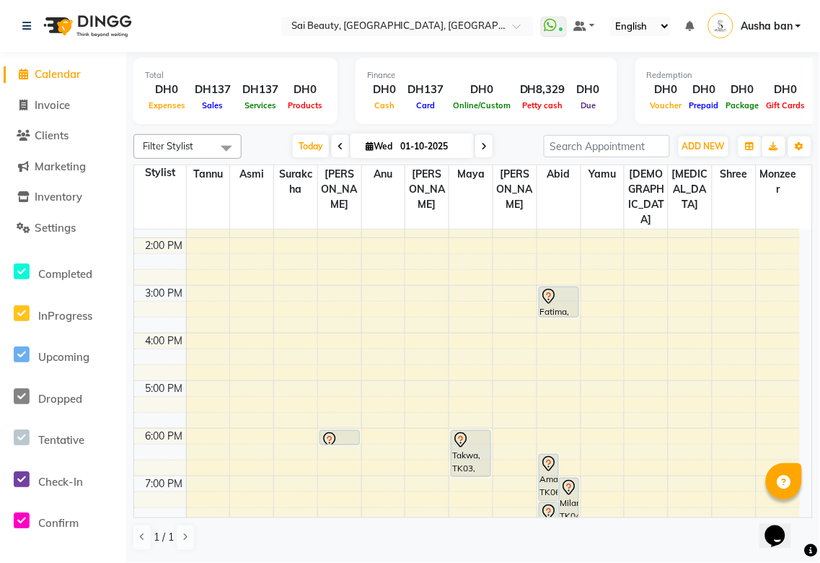
scroll to position [238, 0]
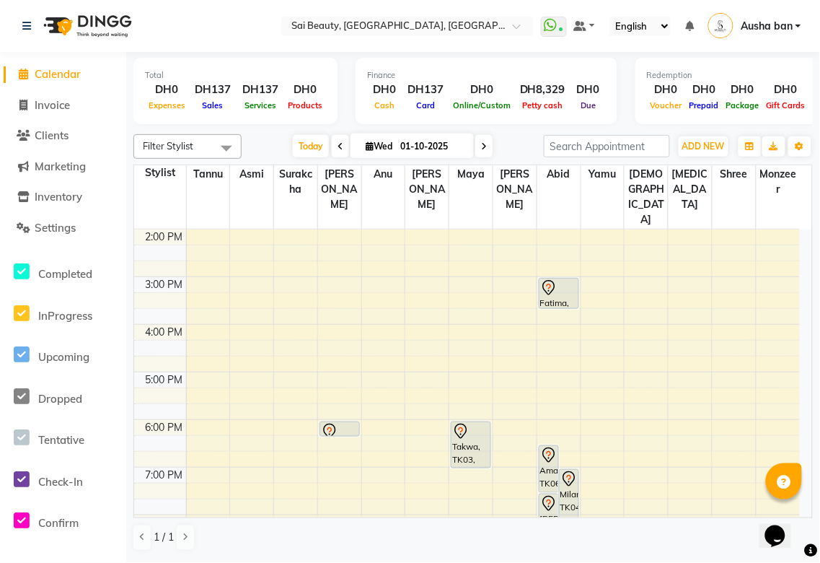
click at [347, 433] on div at bounding box center [339, 436] width 39 height 6
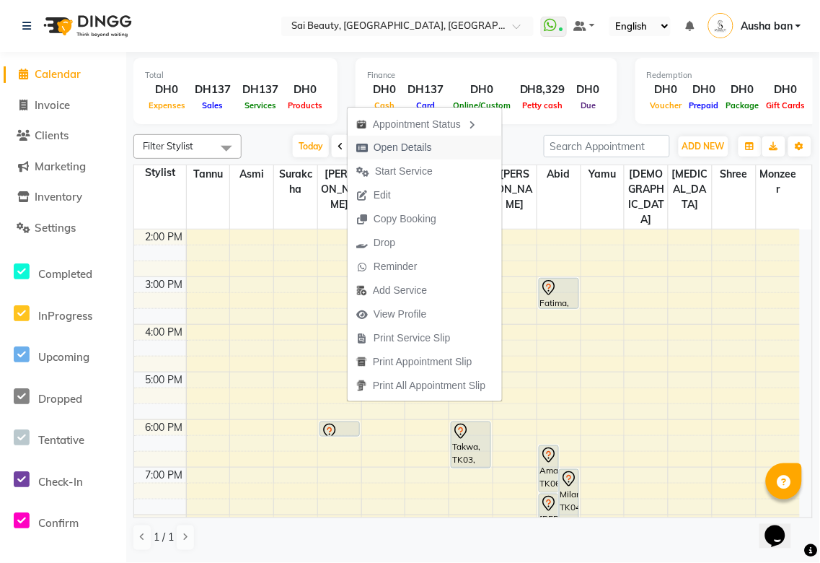
click at [431, 154] on span "Open Details" at bounding box center [403, 147] width 58 height 15
select select "7"
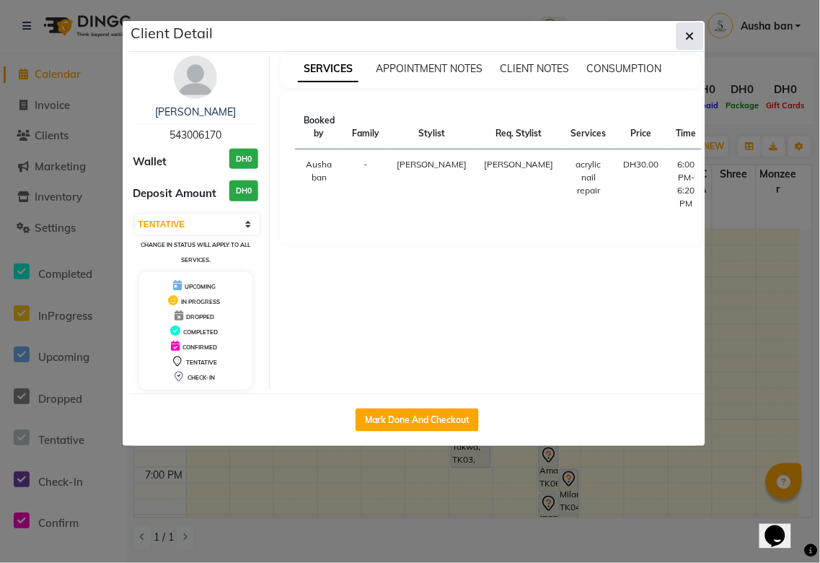
click at [690, 35] on icon "button" at bounding box center [690, 36] width 9 height 12
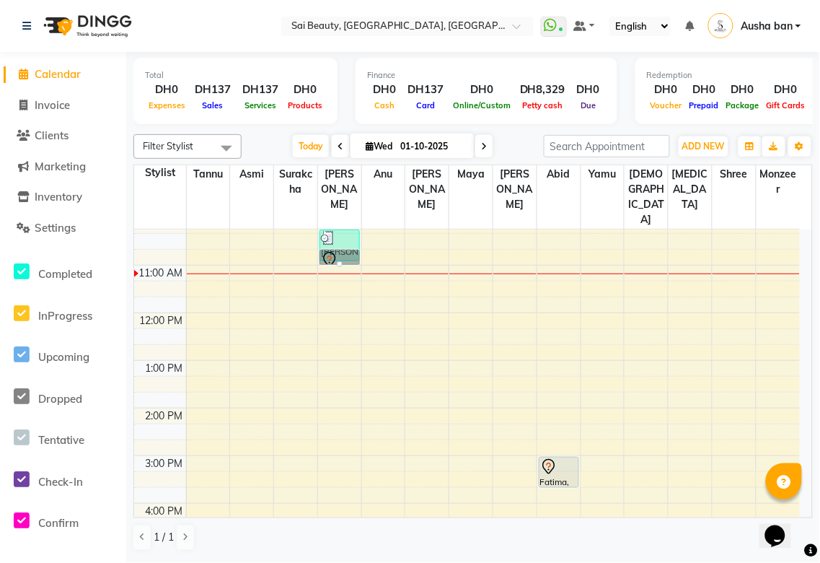
scroll to position [52, 0]
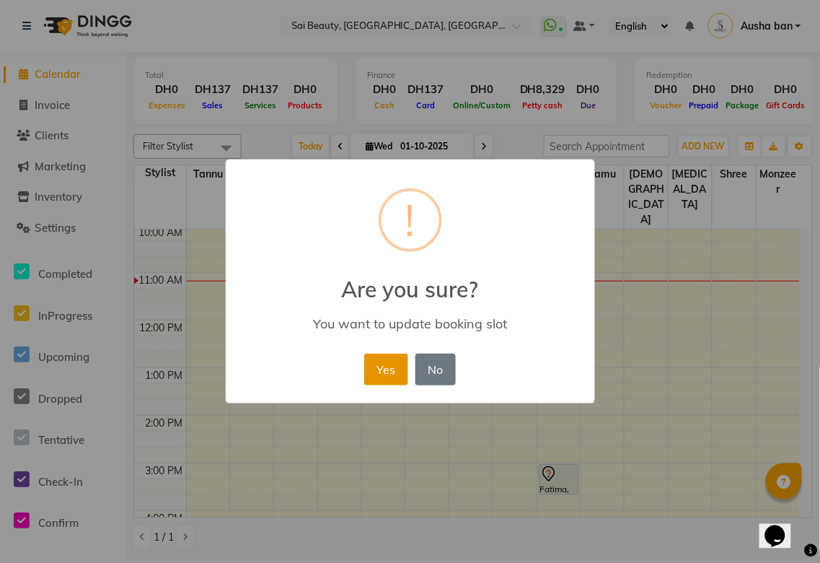
click at [387, 370] on button "Yes" at bounding box center [386, 369] width 44 height 32
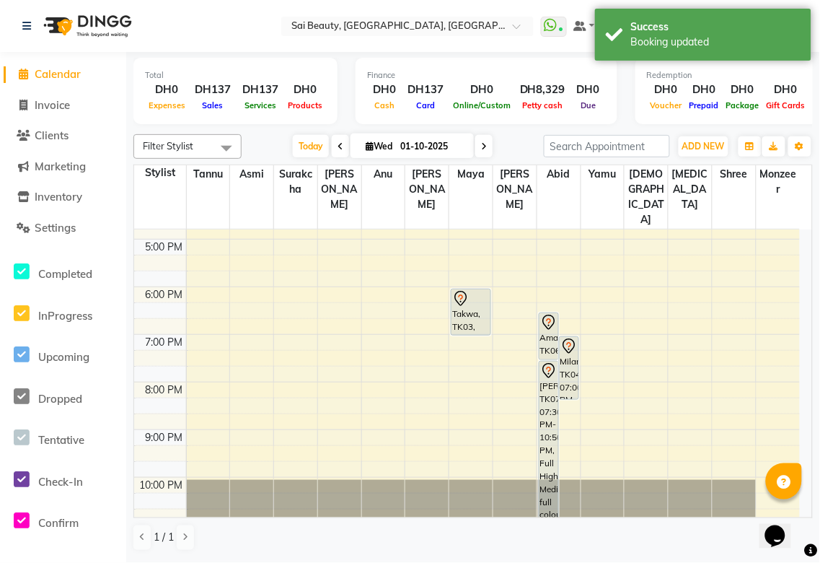
scroll to position [372, 0]
click at [456, 288] on div "Takwa, TK03, 06:00 PM-07:00 PM, Body Massage 1 Hour Free Hair Wash" at bounding box center [471, 310] width 39 height 45
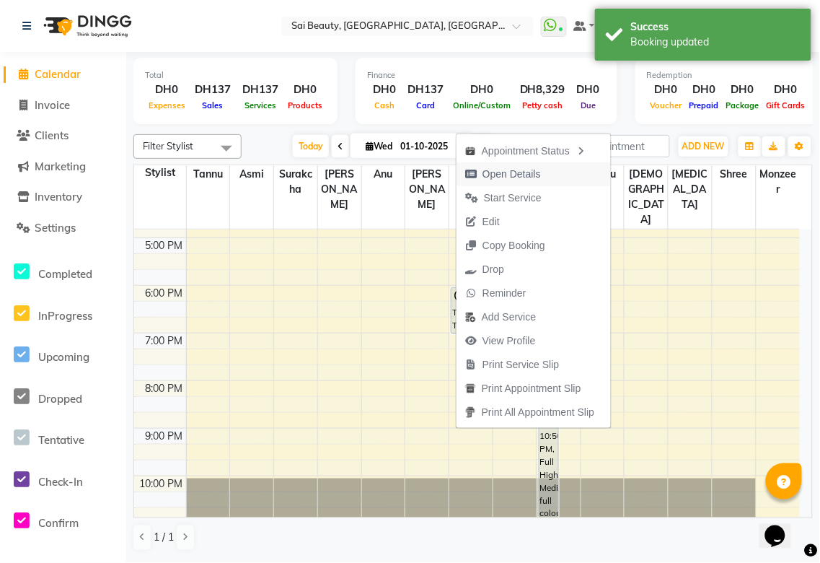
click at [534, 168] on span "Open Details" at bounding box center [512, 174] width 58 height 15
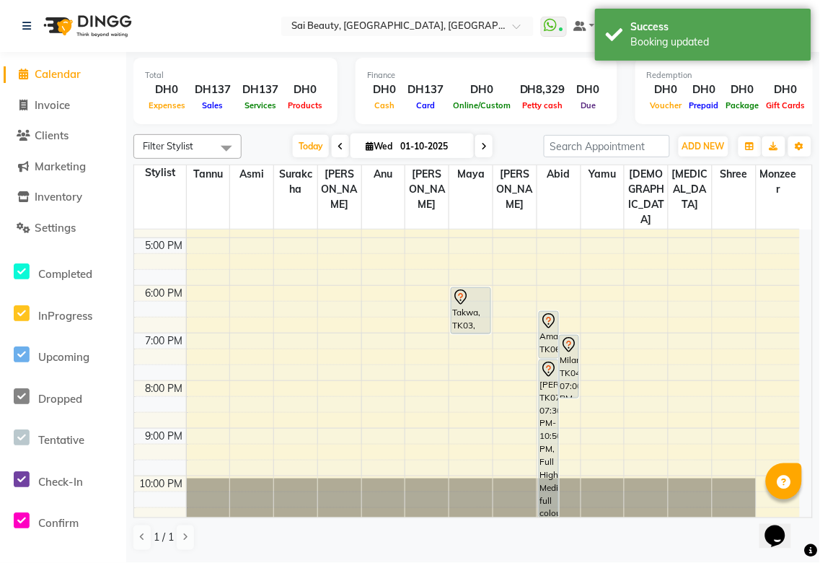
click at [466, 288] on div "Takwa, TK03, 06:00 PM-07:00 PM, Body Massage 1 Hour Free Hair Wash" at bounding box center [471, 310] width 39 height 45
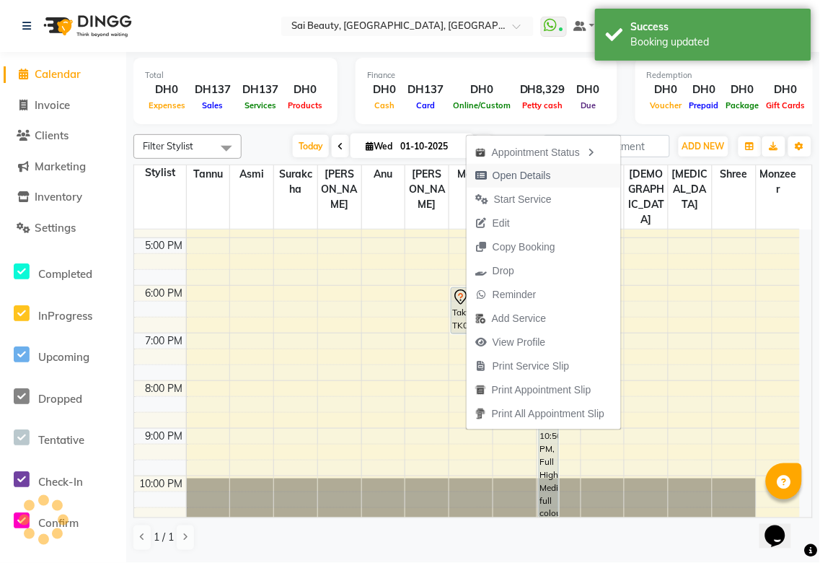
click at [537, 173] on span "Open Details" at bounding box center [522, 175] width 58 height 15
select select "7"
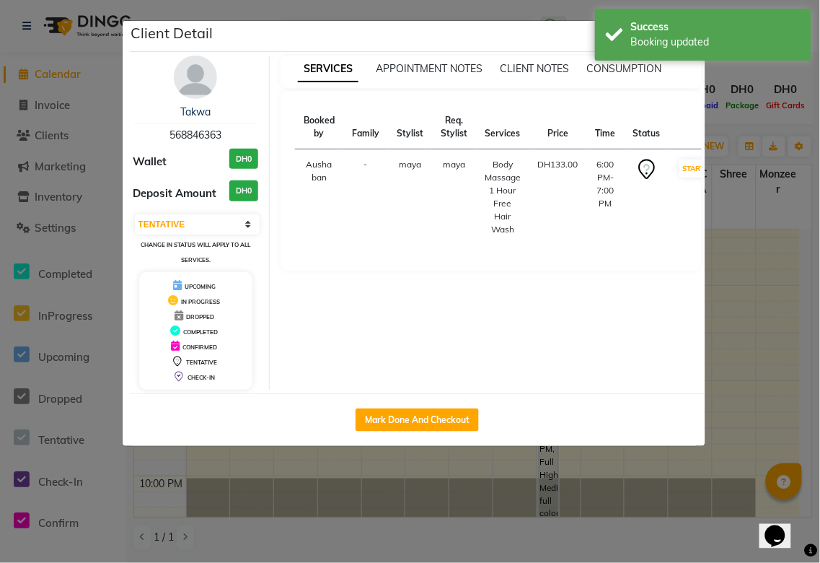
click at [754, 124] on ngb-modal-window "Client Detail Takwa 568846363 Wallet DH0 Deposit Amount DH0 Select IN SERVICE C…" at bounding box center [410, 281] width 820 height 563
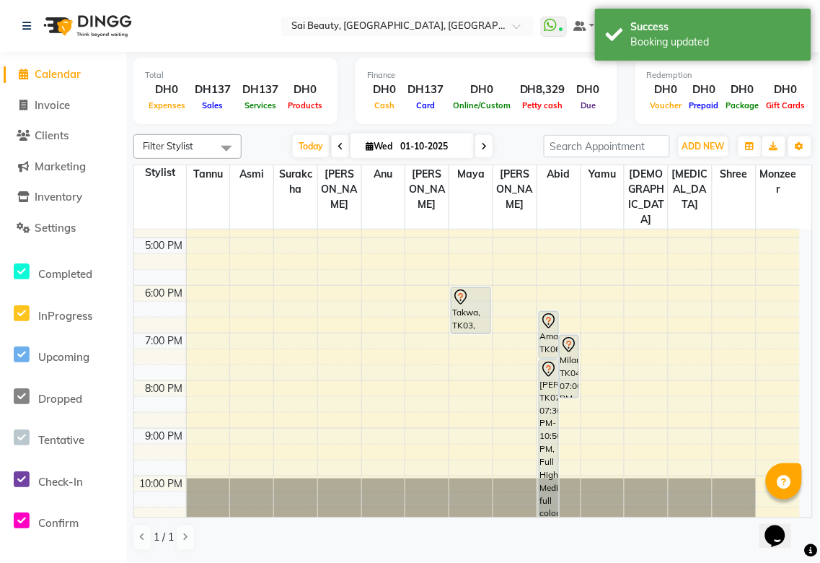
click at [543, 312] on icon at bounding box center [548, 320] width 17 height 17
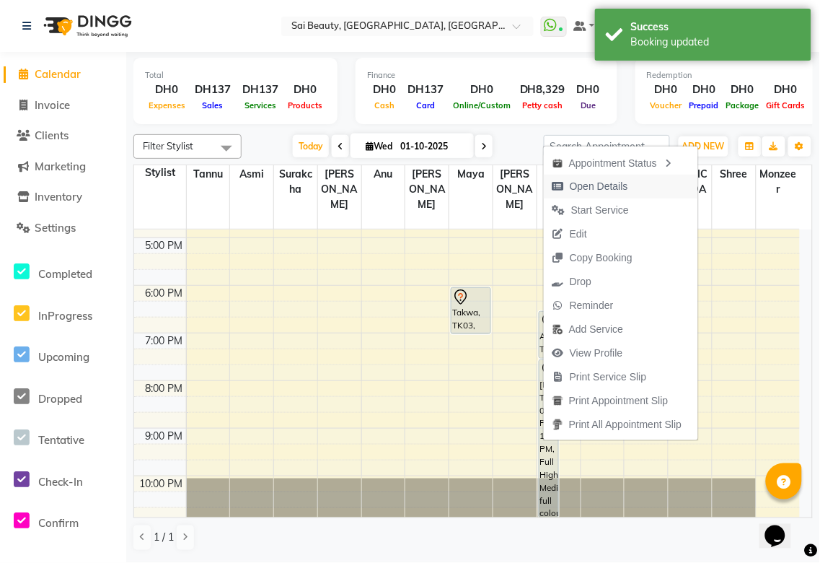
click at [611, 185] on span "Open Details" at bounding box center [599, 186] width 58 height 15
select select "7"
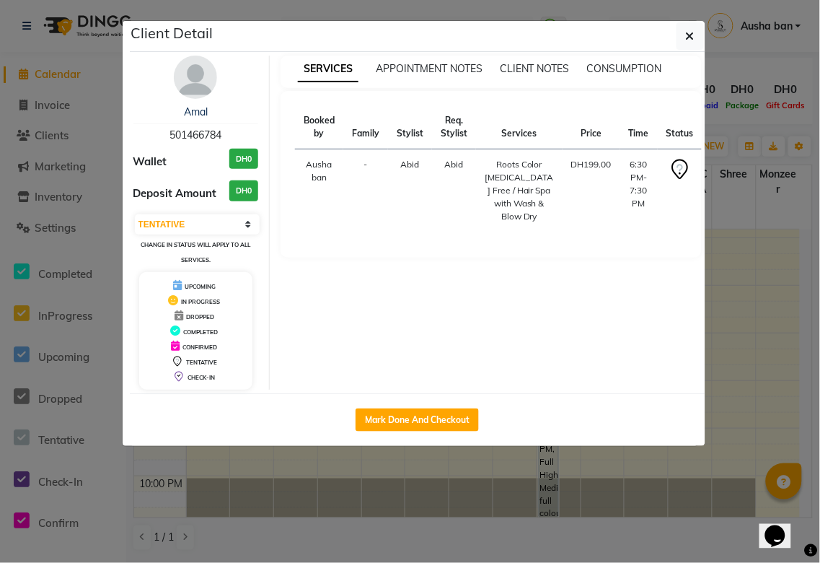
click at [768, 69] on ngb-modal-window "Client Detail Amal 501466784 Wallet DH0 Deposit Amount DH0 Select IN SERVICE CO…" at bounding box center [410, 281] width 820 height 563
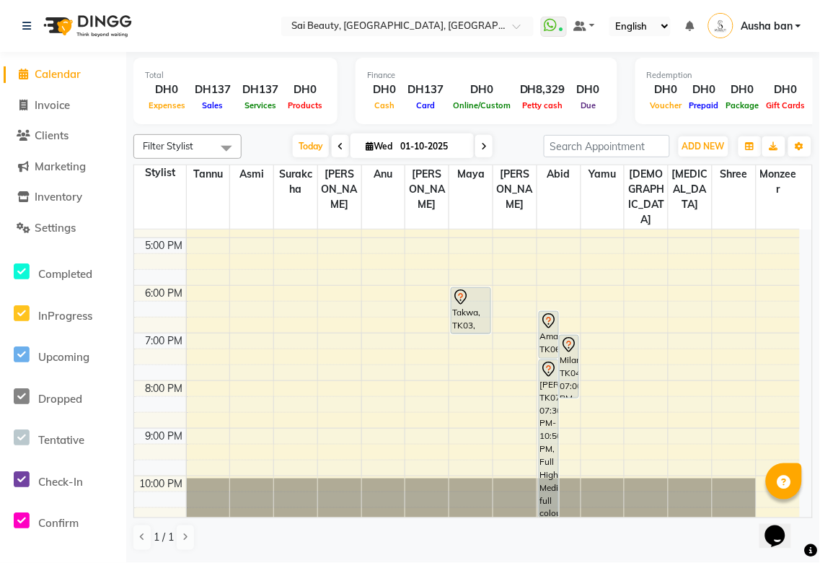
click at [564, 335] on div "Milana, TK04, 07:00 PM-08:20 PM, Full Colour Without [MEDICAL_DATA] Medium,Fash…" at bounding box center [569, 366] width 19 height 62
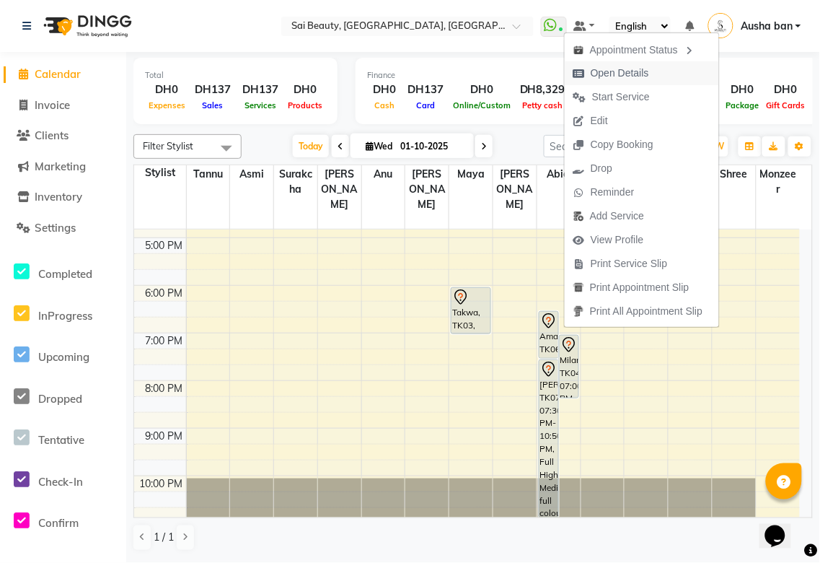
click at [638, 77] on span "Open Details" at bounding box center [620, 73] width 58 height 15
select select "7"
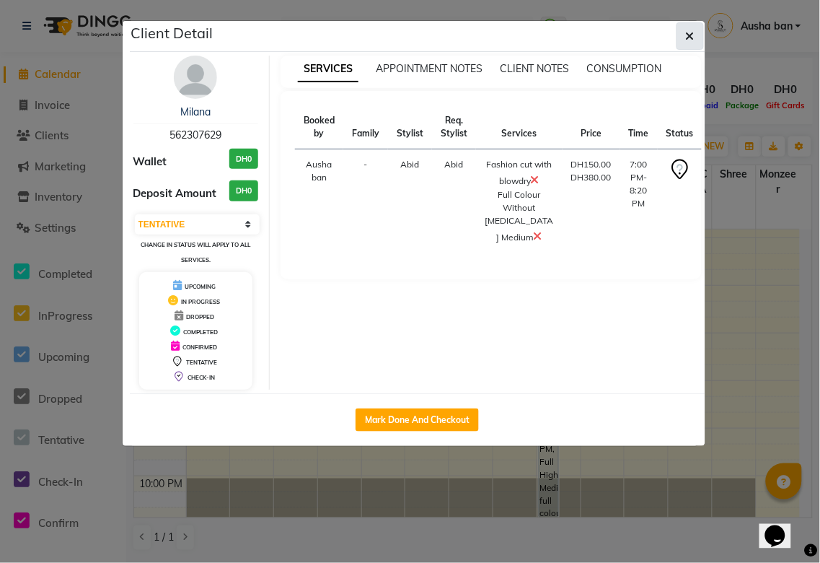
click at [691, 31] on icon "button" at bounding box center [690, 36] width 9 height 12
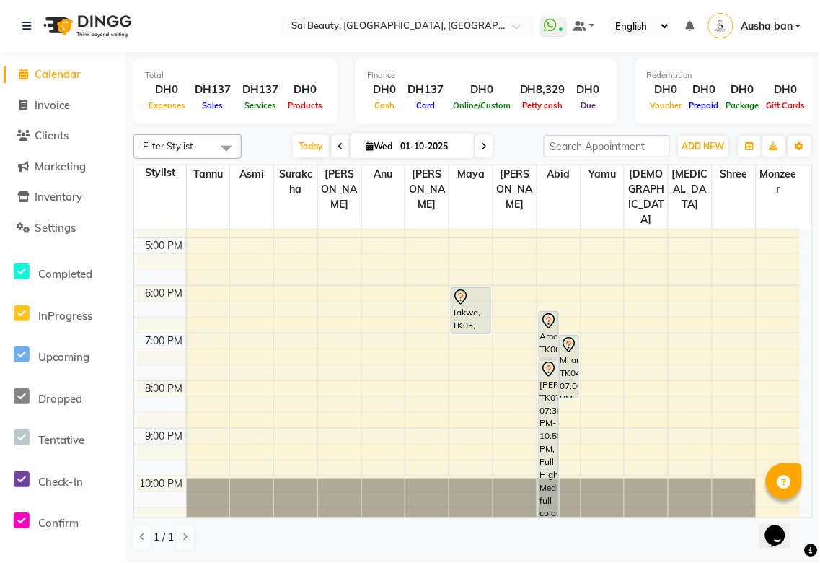
click at [540, 395] on div "[PERSON_NAME], TK07, 07:30 PM-10:50 PM, Full Highlights Medium,LOREAL full colo…" at bounding box center [549, 438] width 19 height 157
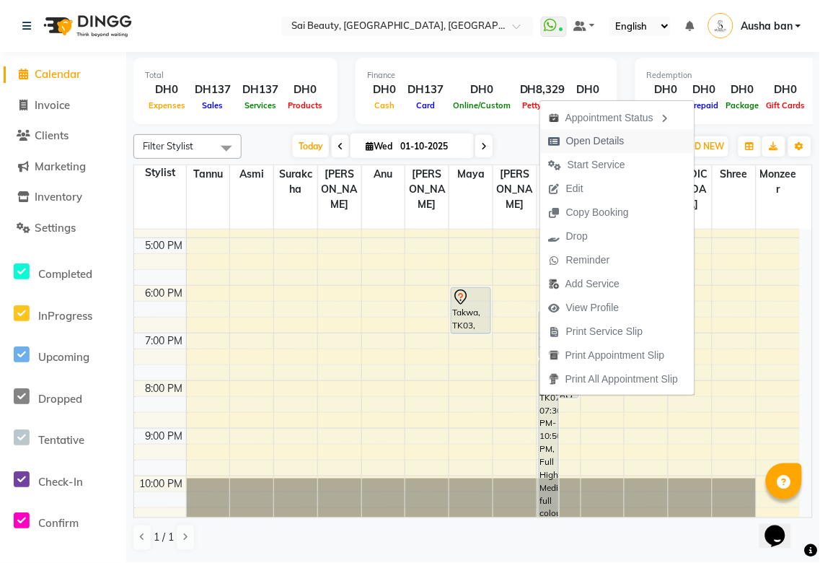
click at [609, 145] on span "Open Details" at bounding box center [595, 140] width 58 height 15
select select "7"
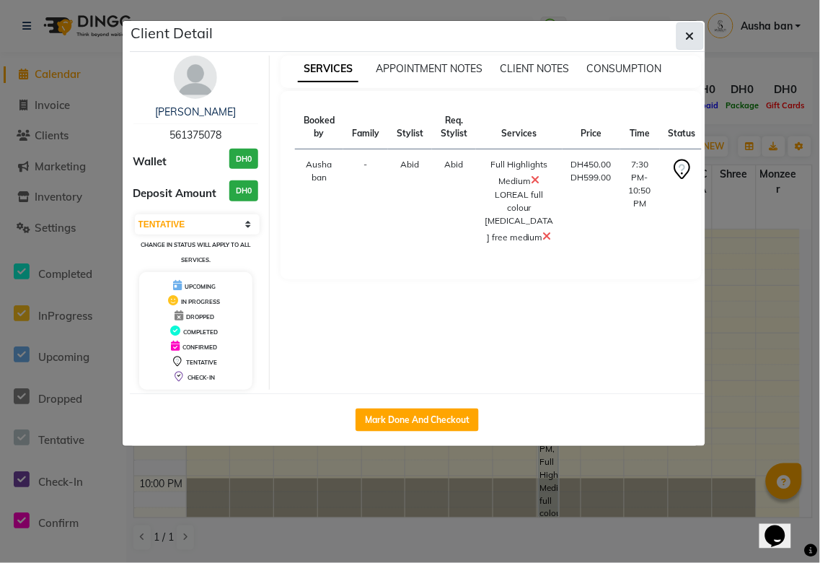
click at [691, 34] on icon "button" at bounding box center [690, 36] width 9 height 12
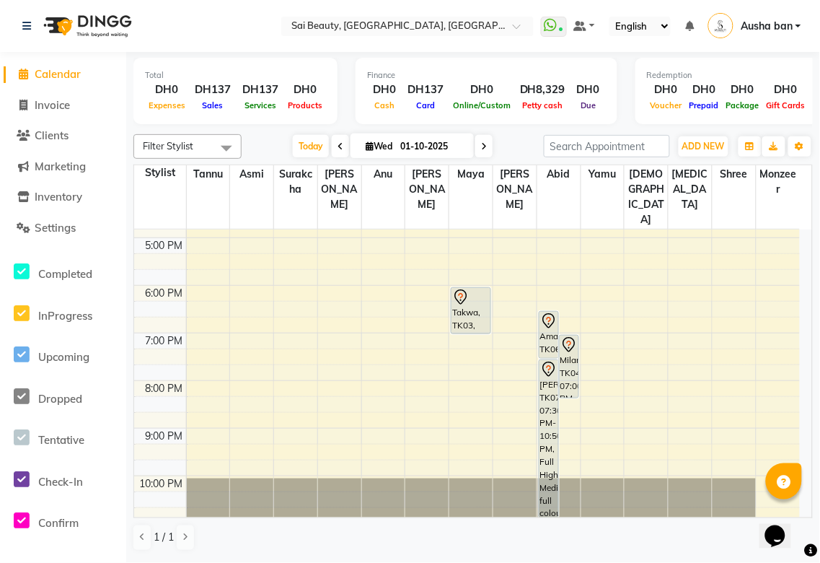
scroll to position [398, 0]
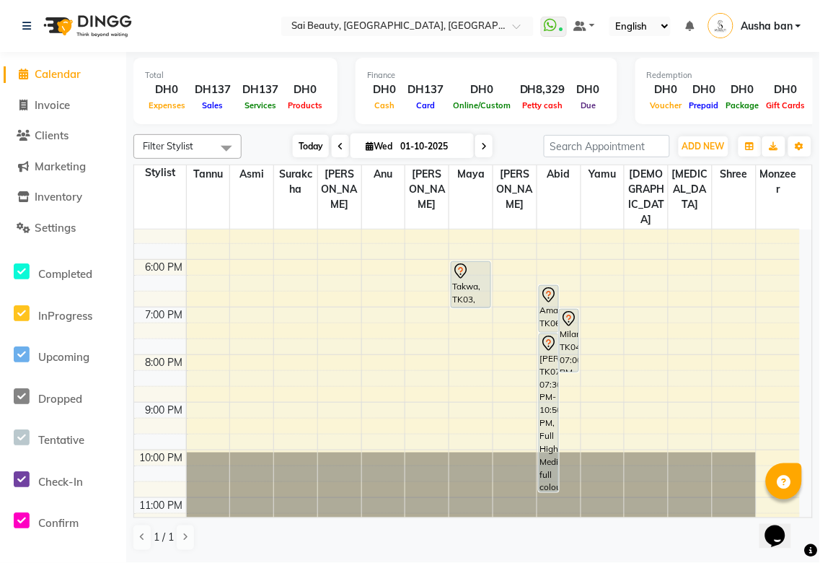
click at [300, 141] on span "Today" at bounding box center [311, 146] width 36 height 22
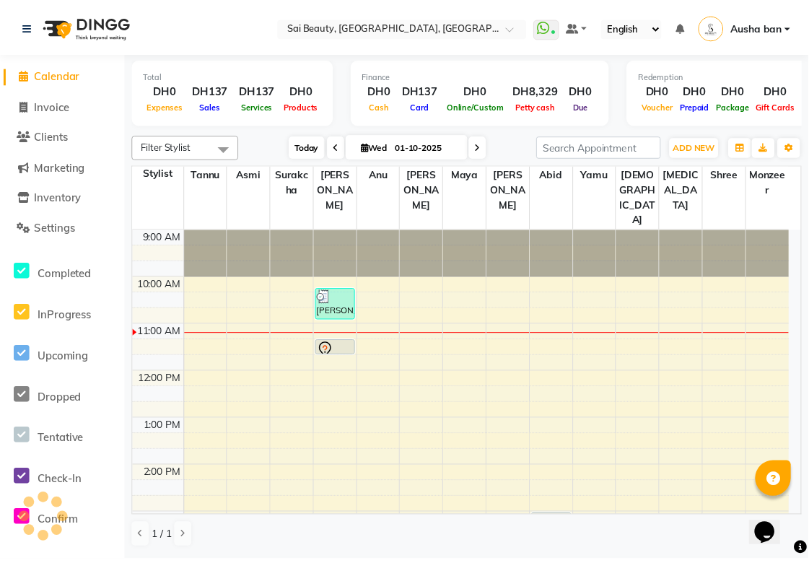
scroll to position [97, 0]
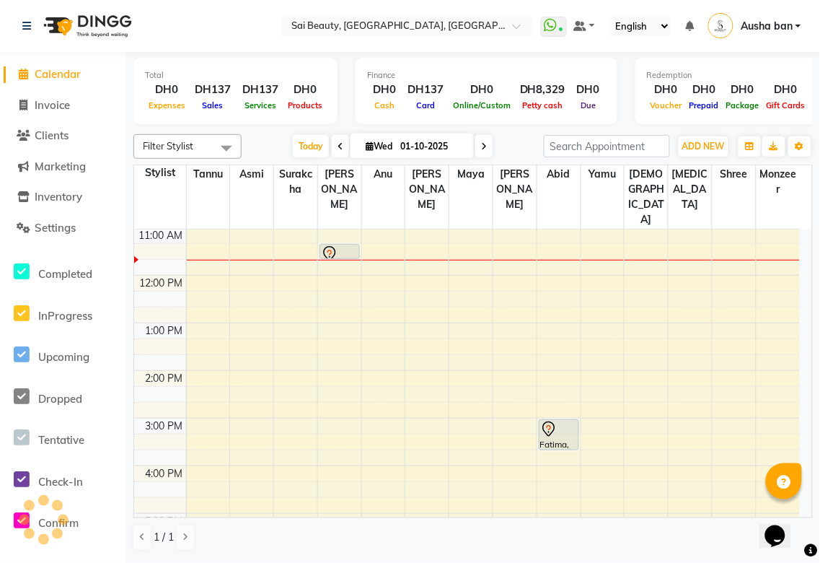
click at [329, 245] on icon at bounding box center [329, 253] width 17 height 17
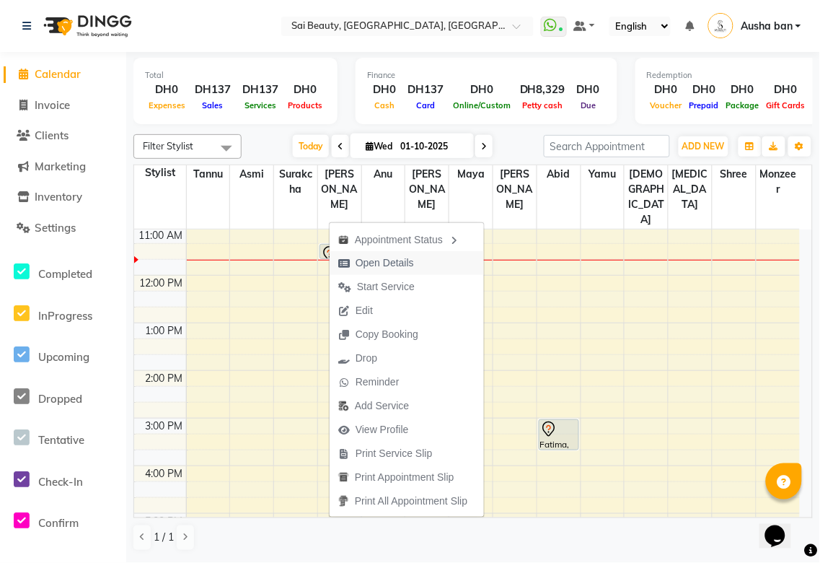
click at [393, 265] on span "Open Details" at bounding box center [385, 262] width 58 height 15
select select "7"
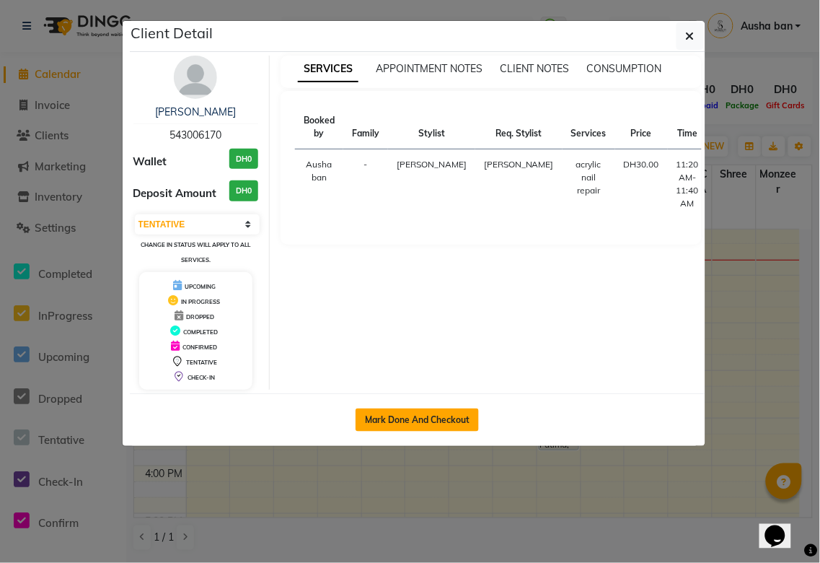
click at [460, 423] on button "Mark Done And Checkout" at bounding box center [417, 419] width 123 height 23
select select "service"
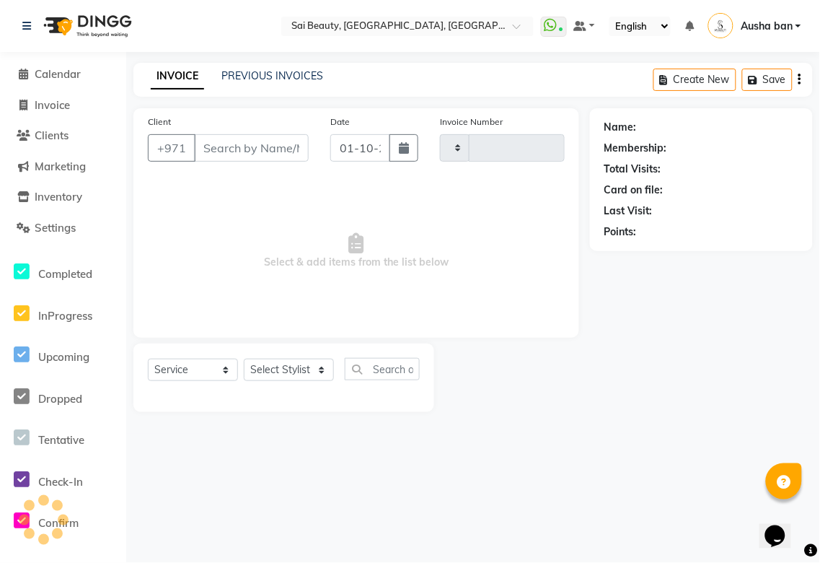
type input "3919"
select select "5352"
type input "543006170"
select select "43674"
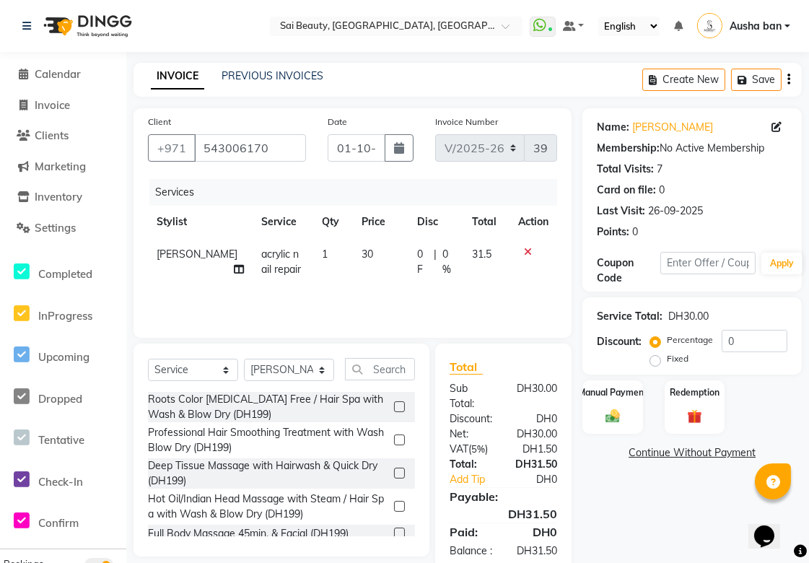
click at [353, 272] on td "30" at bounding box center [381, 262] width 56 height 48
select select "43674"
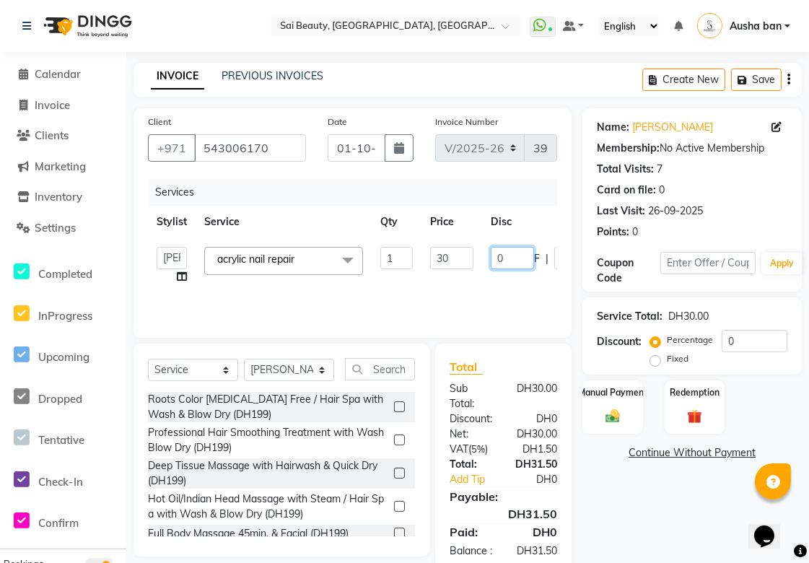
click at [521, 262] on input "0" at bounding box center [511, 258] width 43 height 22
type input "30"
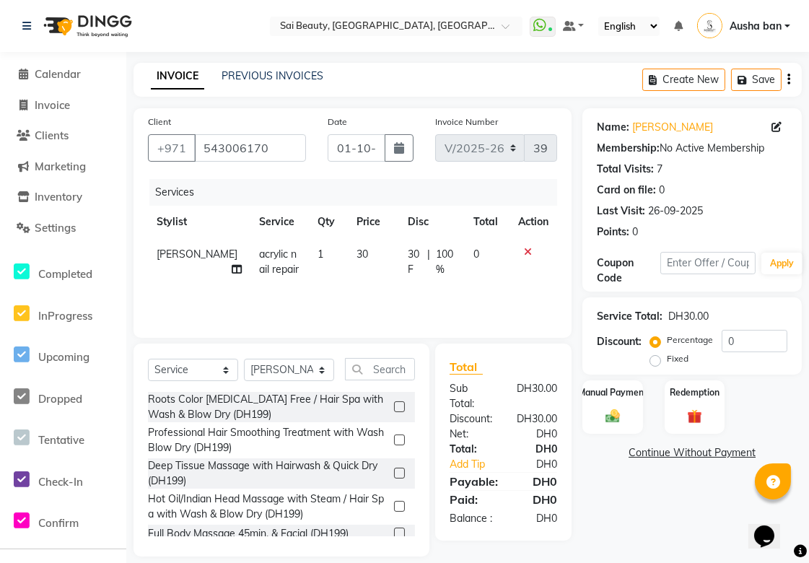
scroll to position [15, 0]
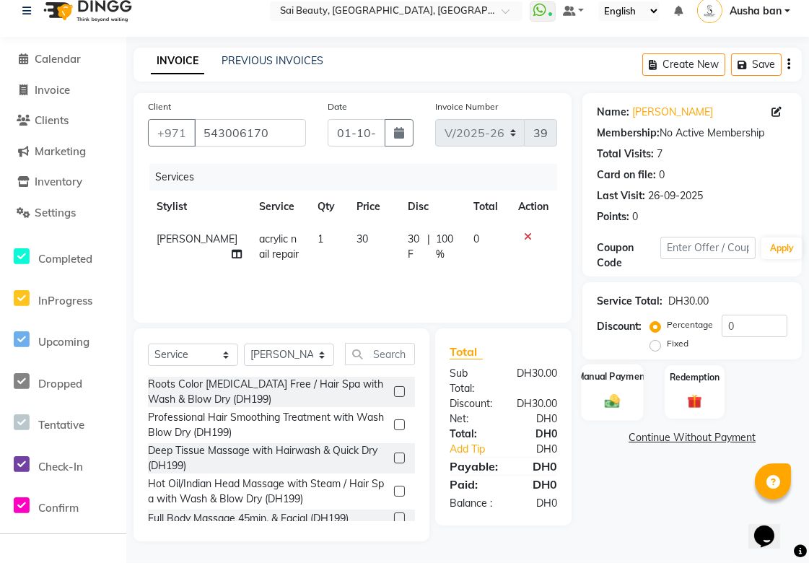
click at [611, 397] on img at bounding box center [612, 400] width 25 height 17
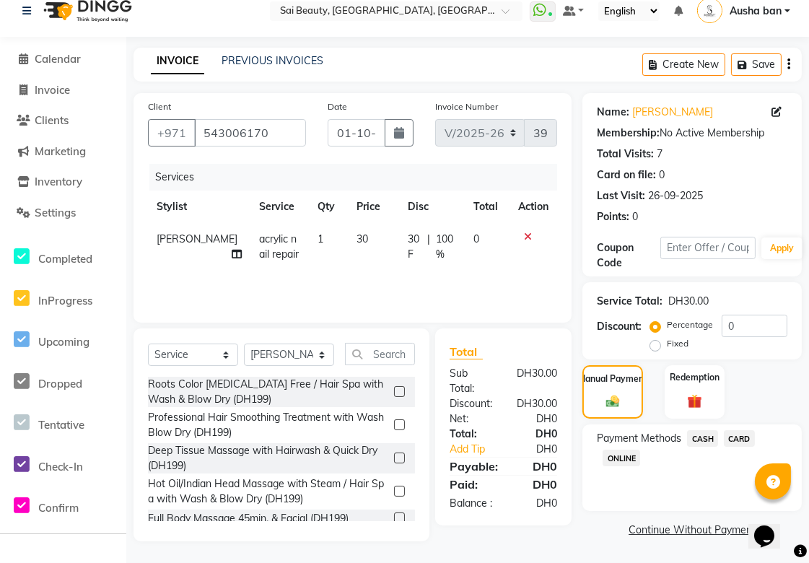
click at [740, 441] on span "CARD" at bounding box center [738, 438] width 31 height 17
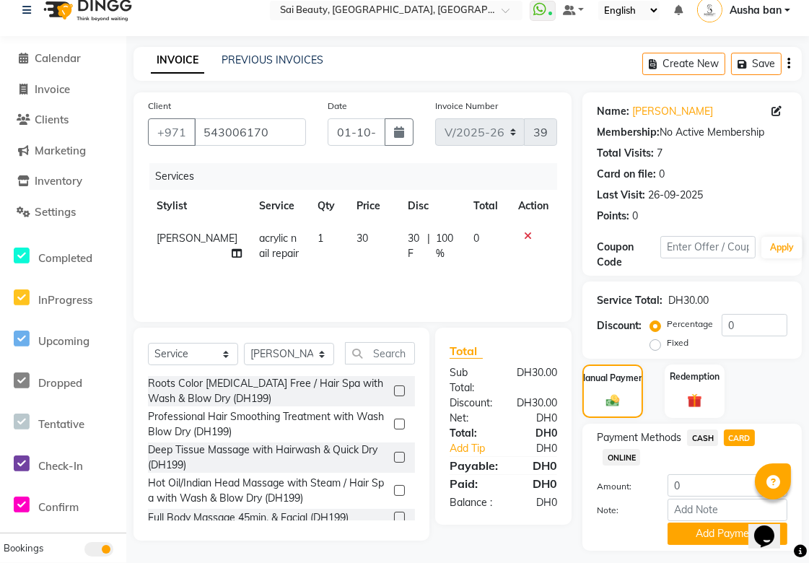
scroll to position [56, 0]
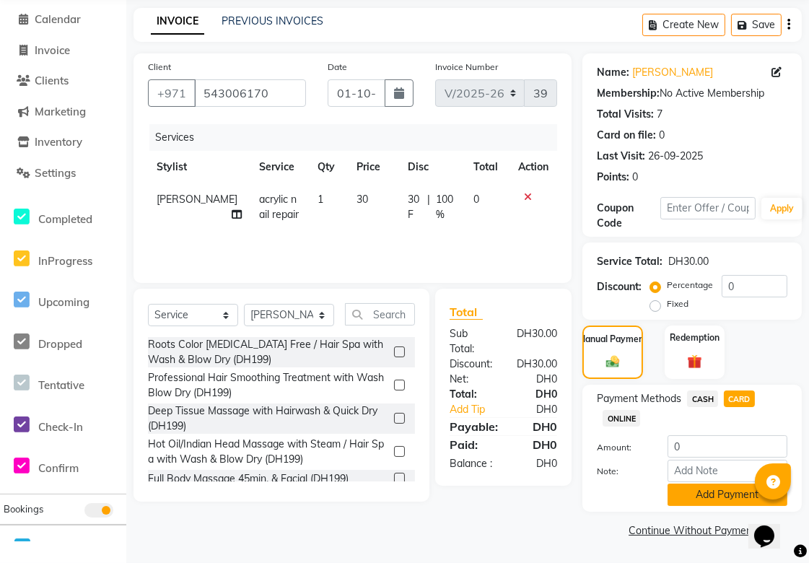
click at [718, 500] on button "Add Payment" at bounding box center [727, 494] width 120 height 22
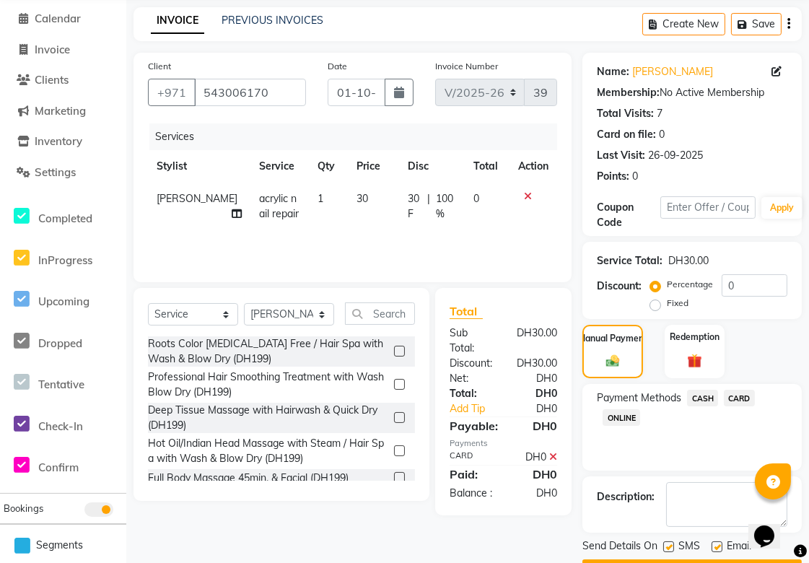
scroll to position [96, 0]
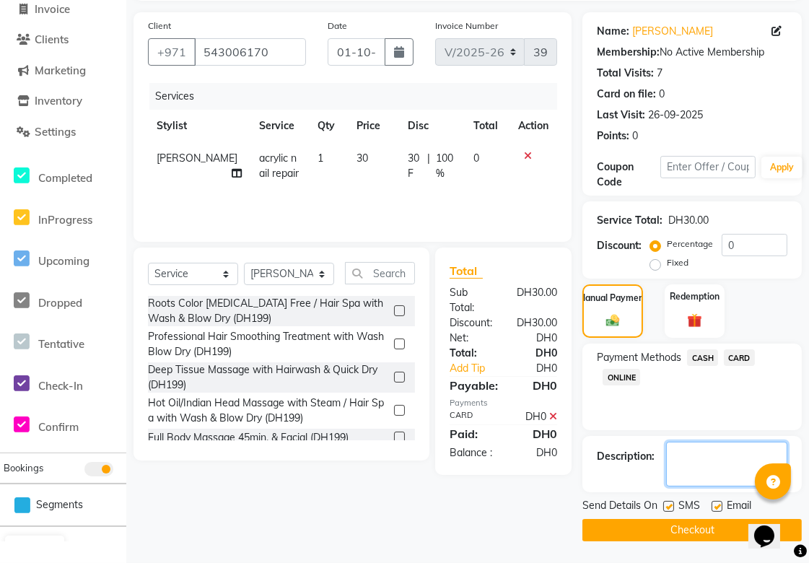
click at [697, 462] on textarea at bounding box center [726, 463] width 121 height 45
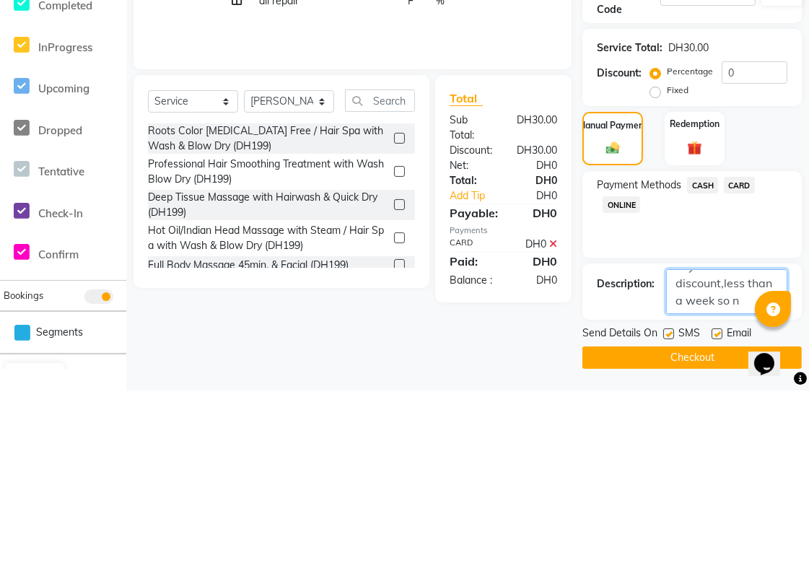
scroll to position [29, 0]
type textarea "Loyal client discount,less than a week so no charge."
click at [708, 534] on button "Checkout" at bounding box center [691, 530] width 219 height 22
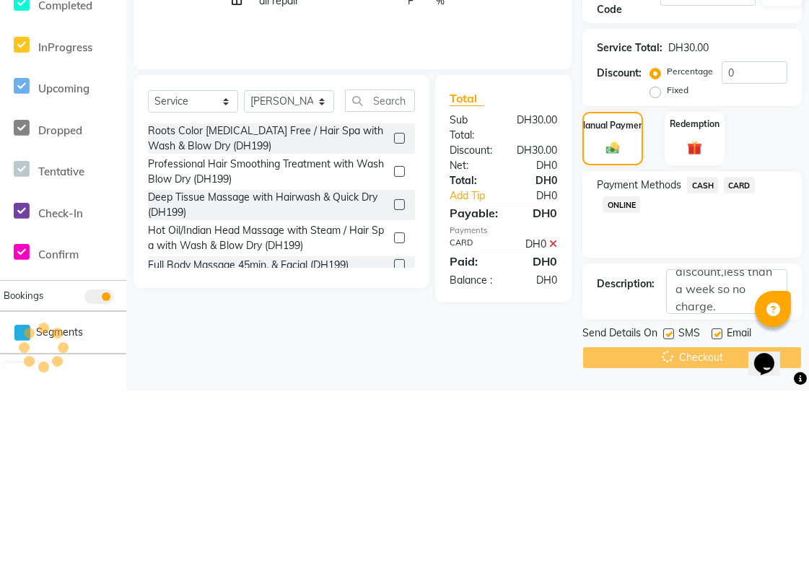
scroll to position [96, 0]
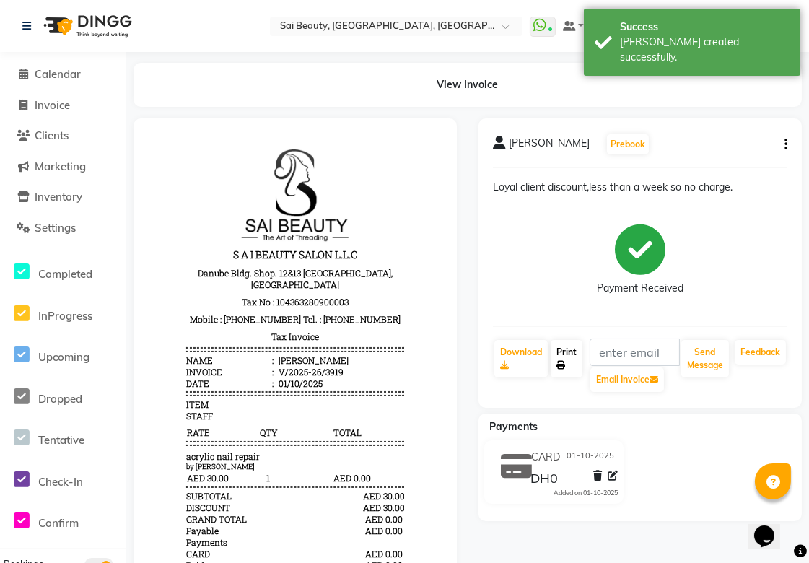
click at [572, 364] on link "Print" at bounding box center [566, 359] width 32 height 38
click at [52, 71] on span "Calendar" at bounding box center [58, 74] width 46 height 14
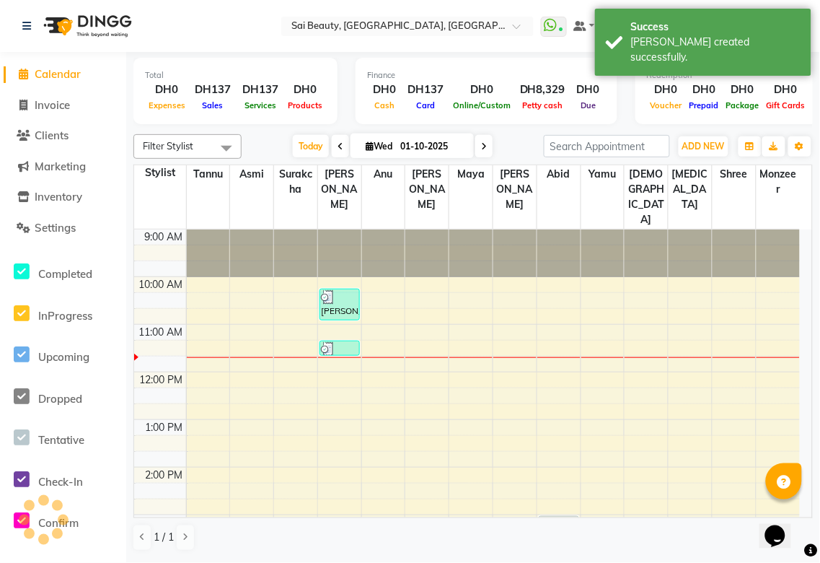
scroll to position [97, 0]
